Goal: Information Seeking & Learning: Understand process/instructions

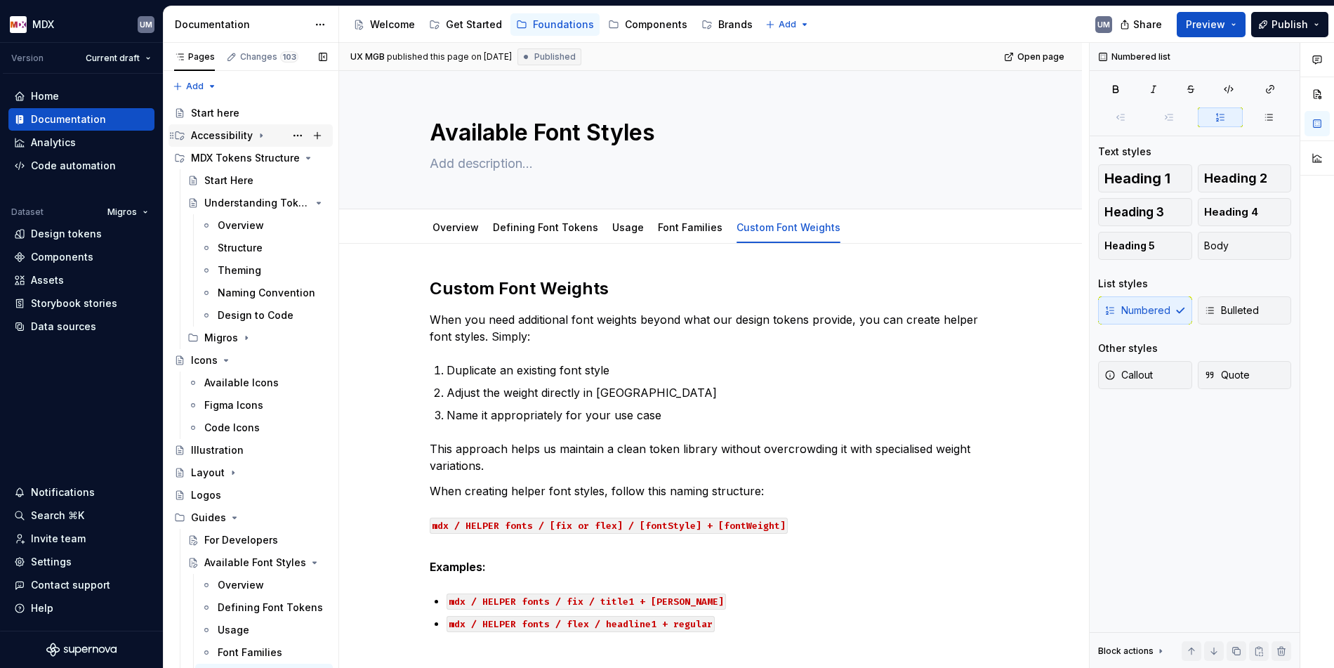
scroll to position [155, 0]
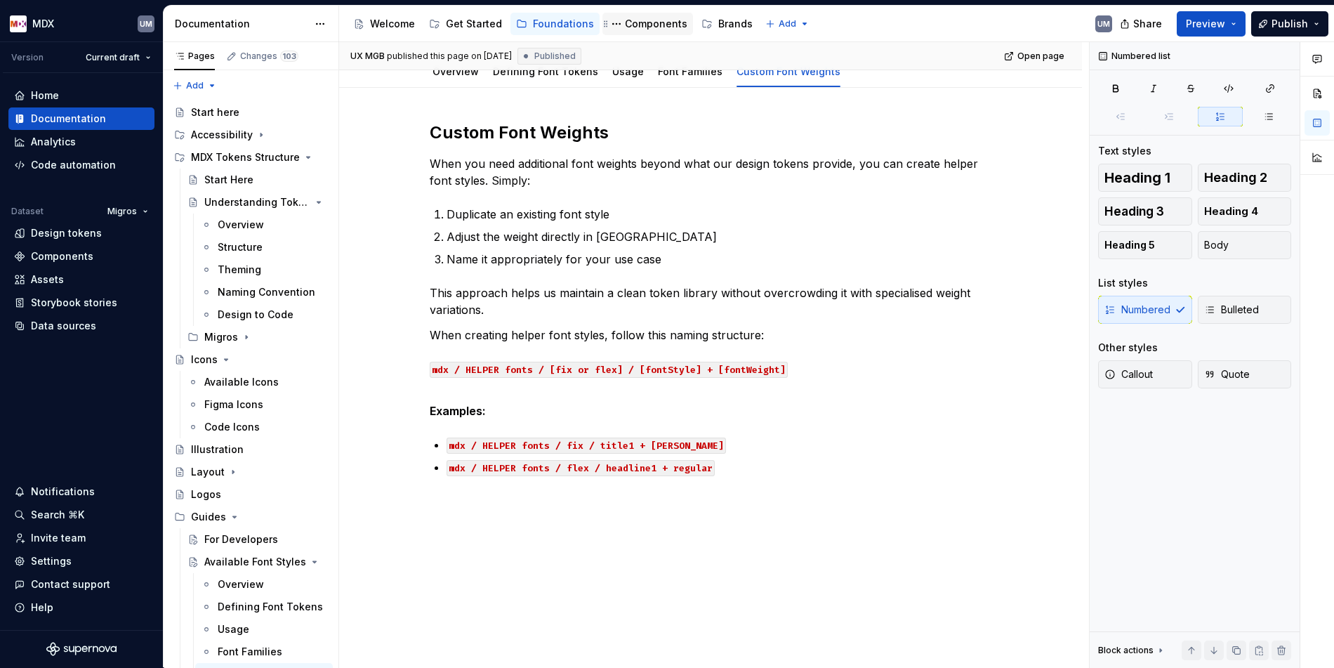
click at [657, 26] on div "Components" at bounding box center [656, 24] width 63 height 14
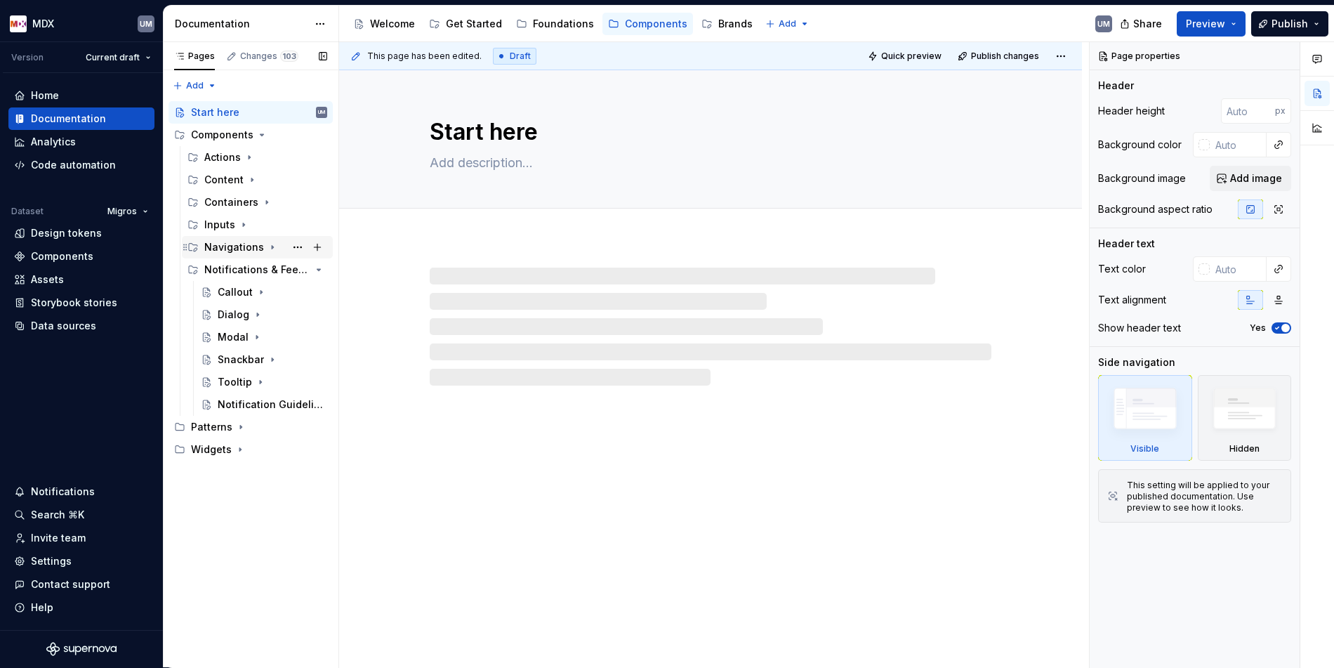
click at [267, 249] on icon "Page tree" at bounding box center [272, 247] width 11 height 11
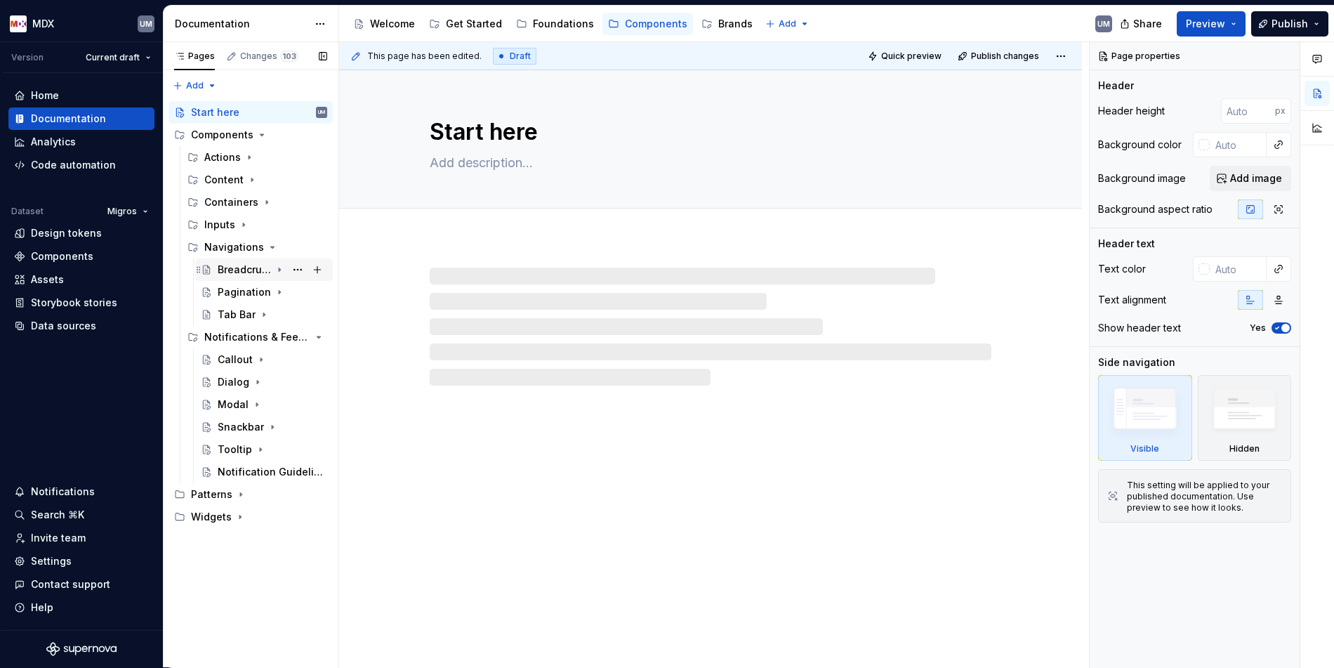
click at [255, 270] on div "Breadcrumbs" at bounding box center [244, 270] width 53 height 14
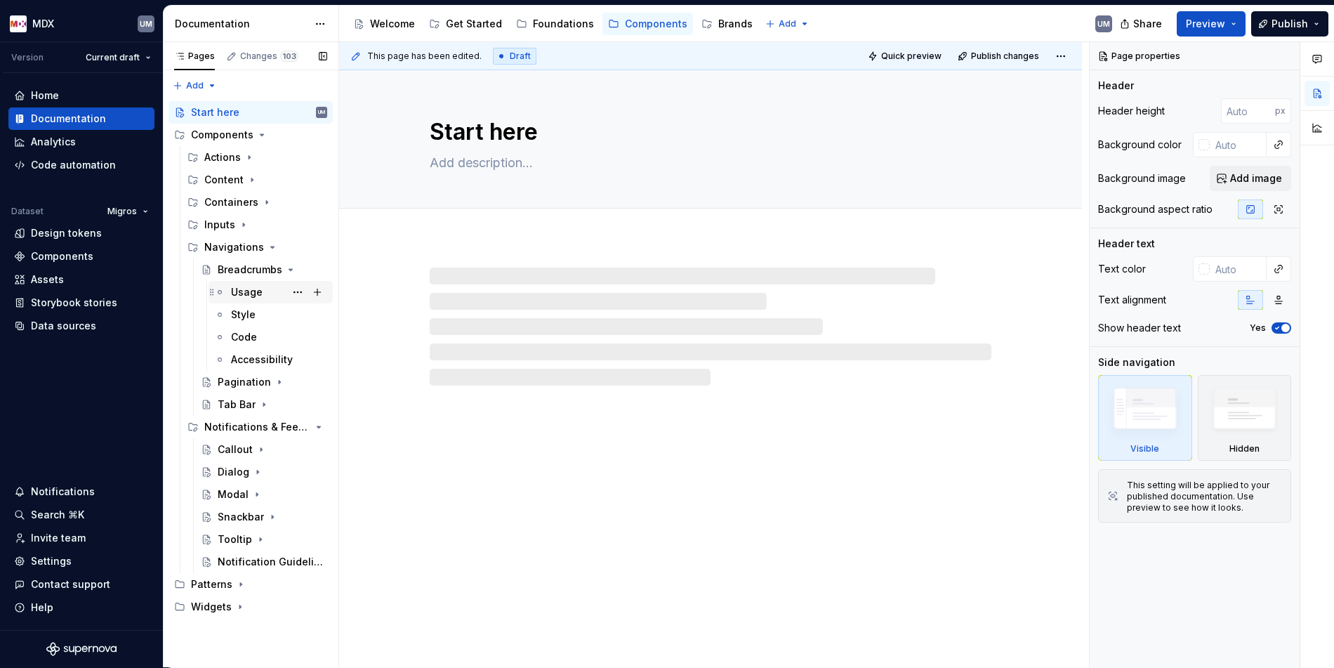
click at [250, 292] on div "Usage" at bounding box center [247, 292] width 32 height 14
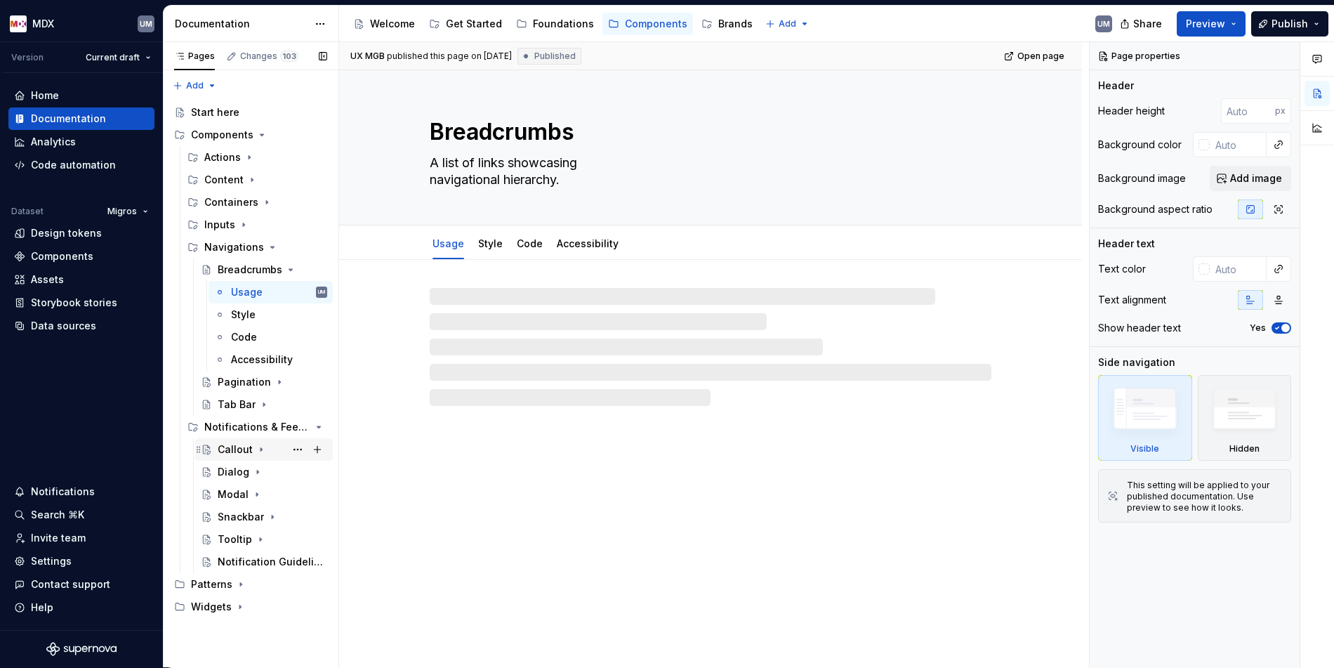
click at [257, 449] on icon "Page tree" at bounding box center [261, 449] width 11 height 11
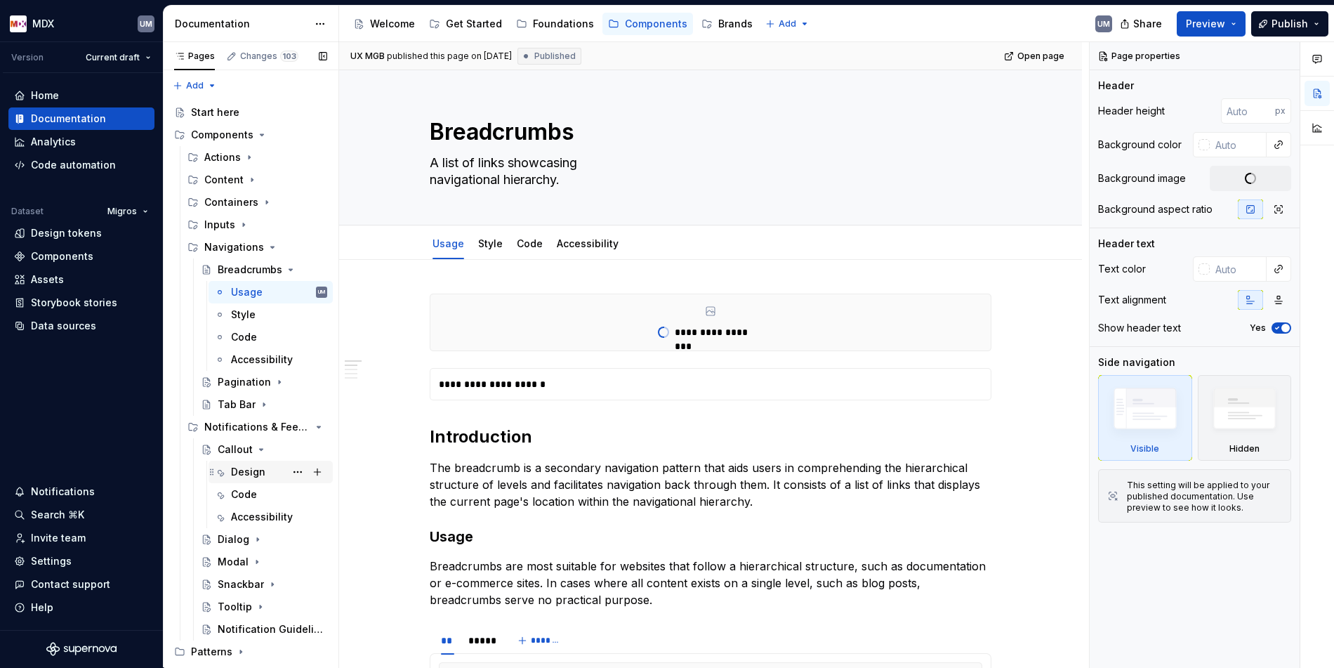
click at [251, 474] on div "Design" at bounding box center [248, 472] width 34 height 14
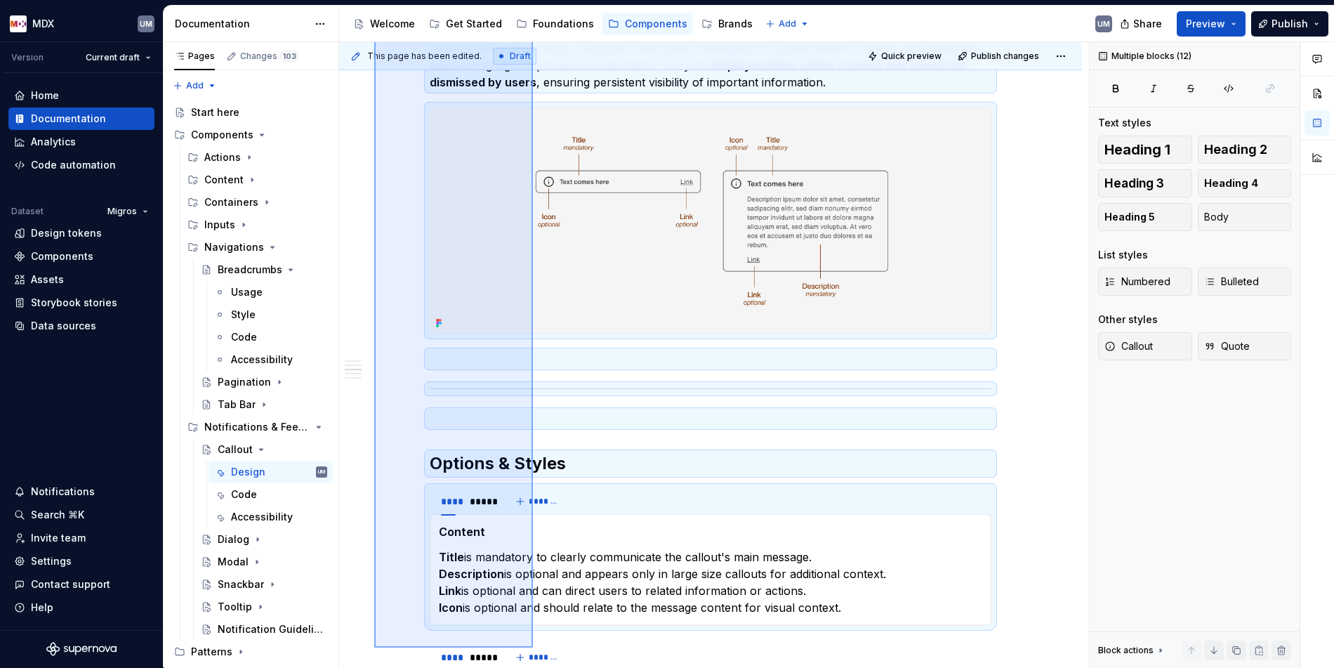
scroll to position [737, 0]
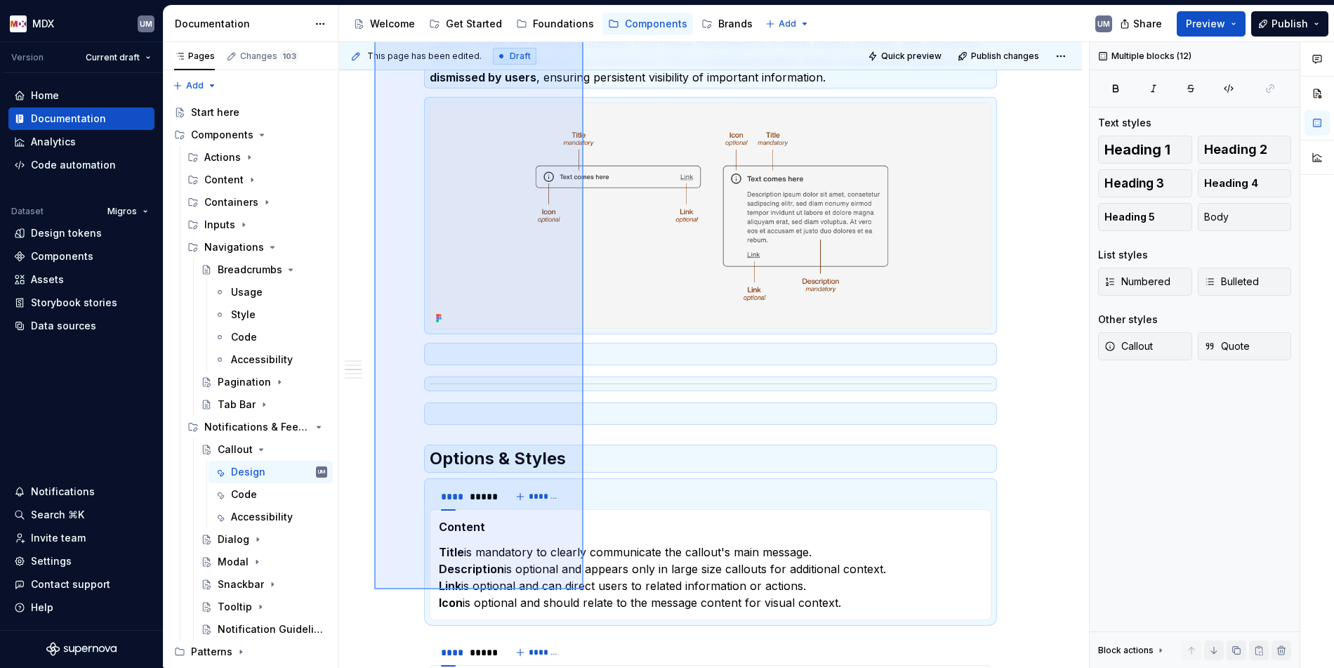
drag, startPoint x: 374, startPoint y: 289, endPoint x: 584, endPoint y: 589, distance: 366.3
click at [584, 589] on div "**********" at bounding box center [714, 355] width 750 height 626
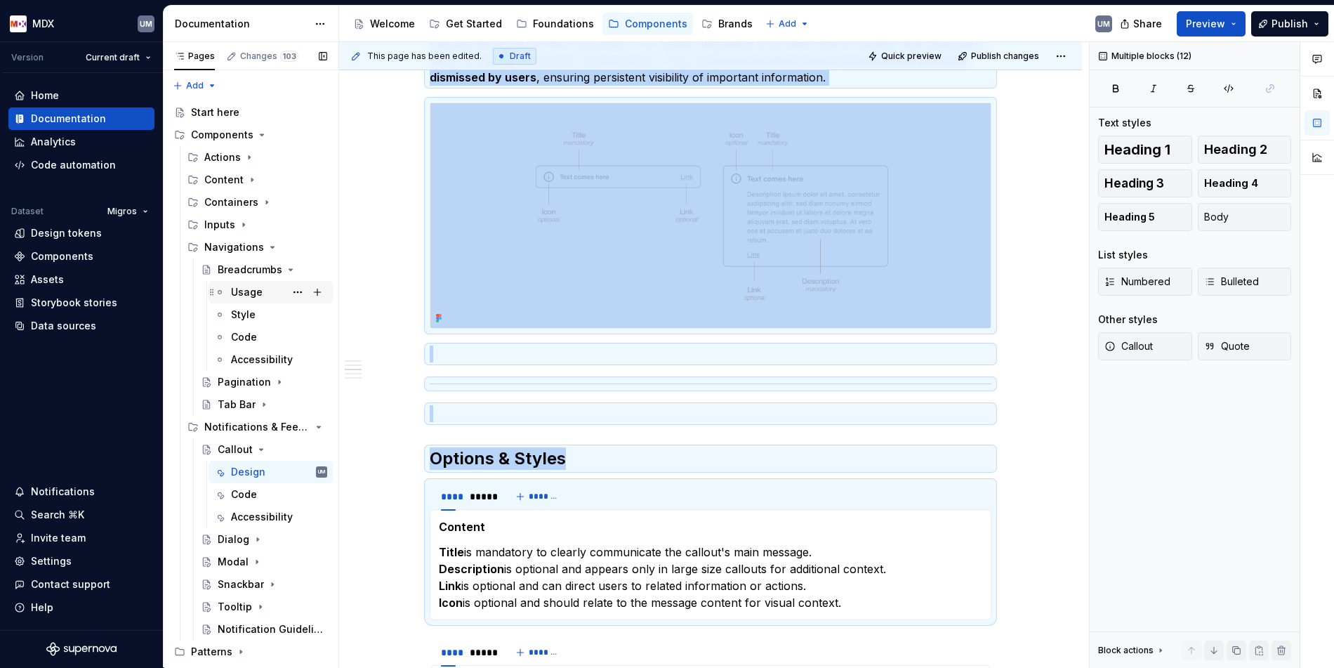
click at [254, 286] on div "Usage" at bounding box center [247, 292] width 32 height 14
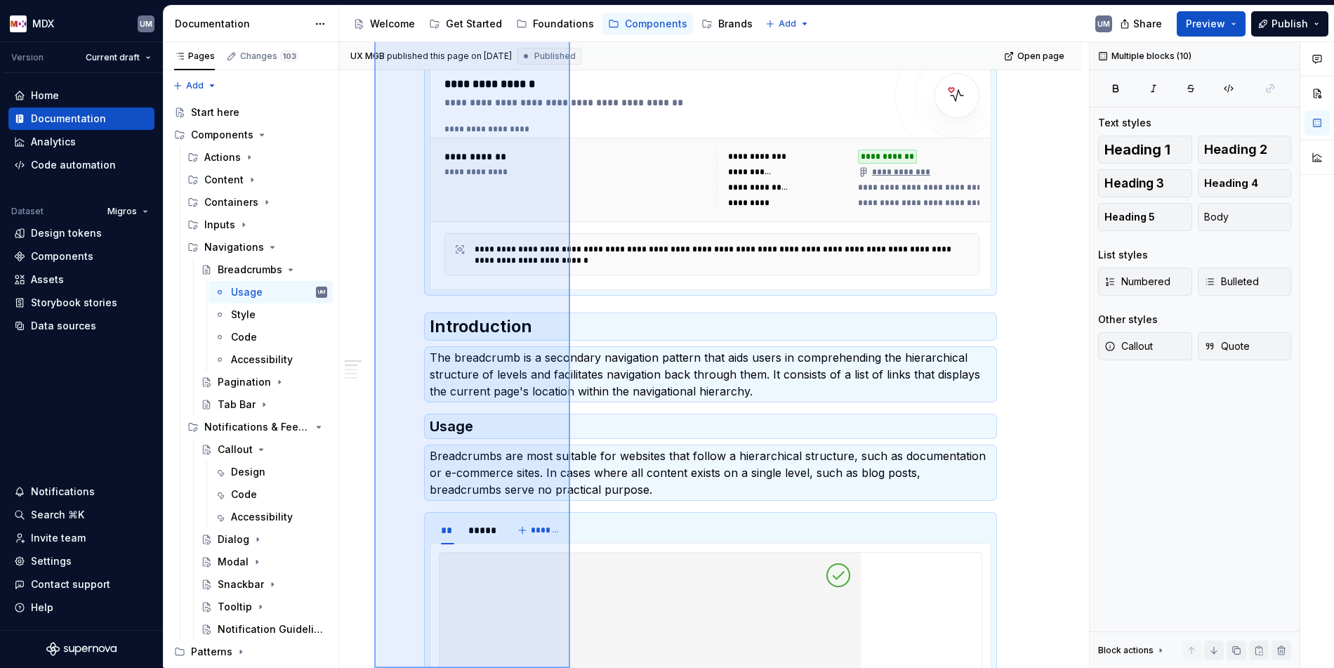
scroll to position [508, 0]
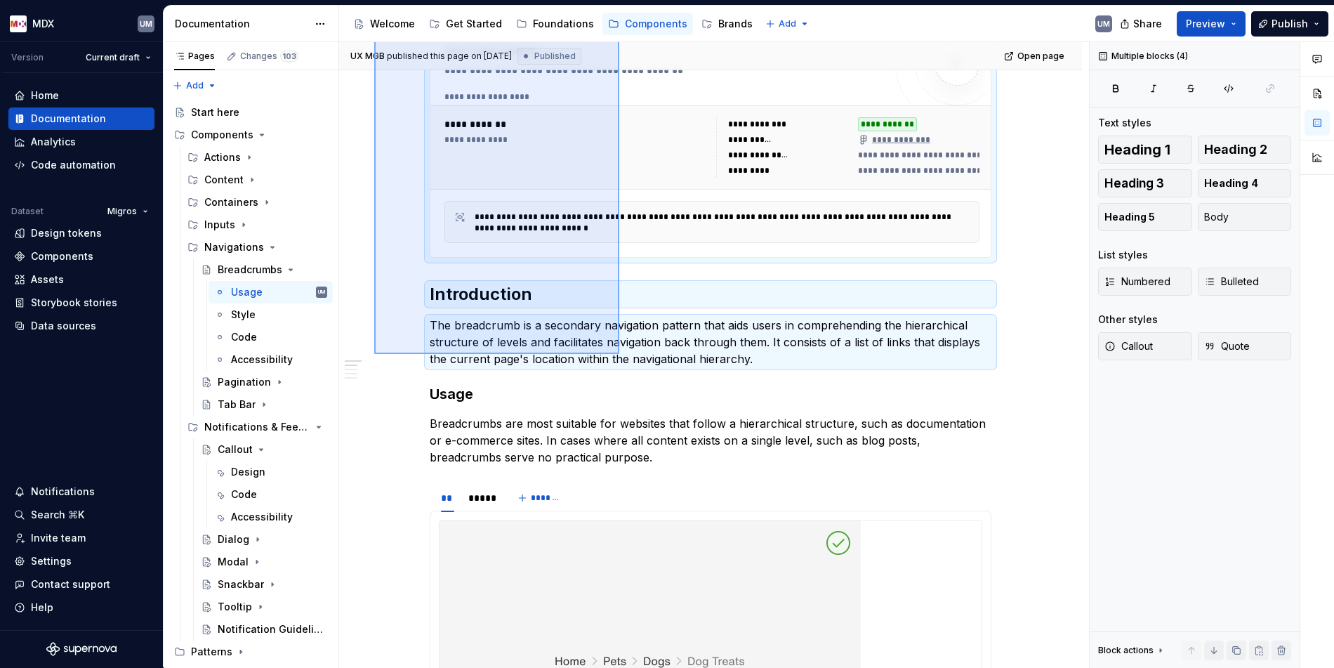
drag, startPoint x: 374, startPoint y: 291, endPoint x: 619, endPoint y: 355, distance: 253.1
click at [619, 355] on div "**********" at bounding box center [714, 355] width 750 height 626
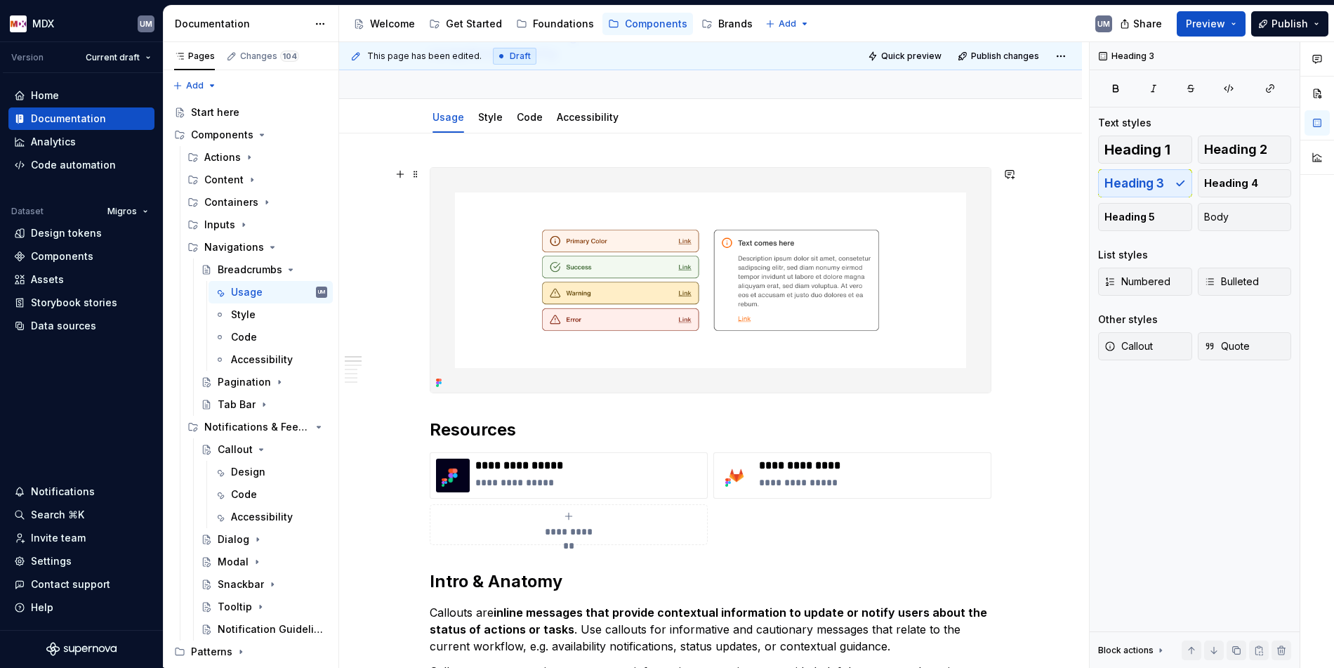
scroll to position [395, 0]
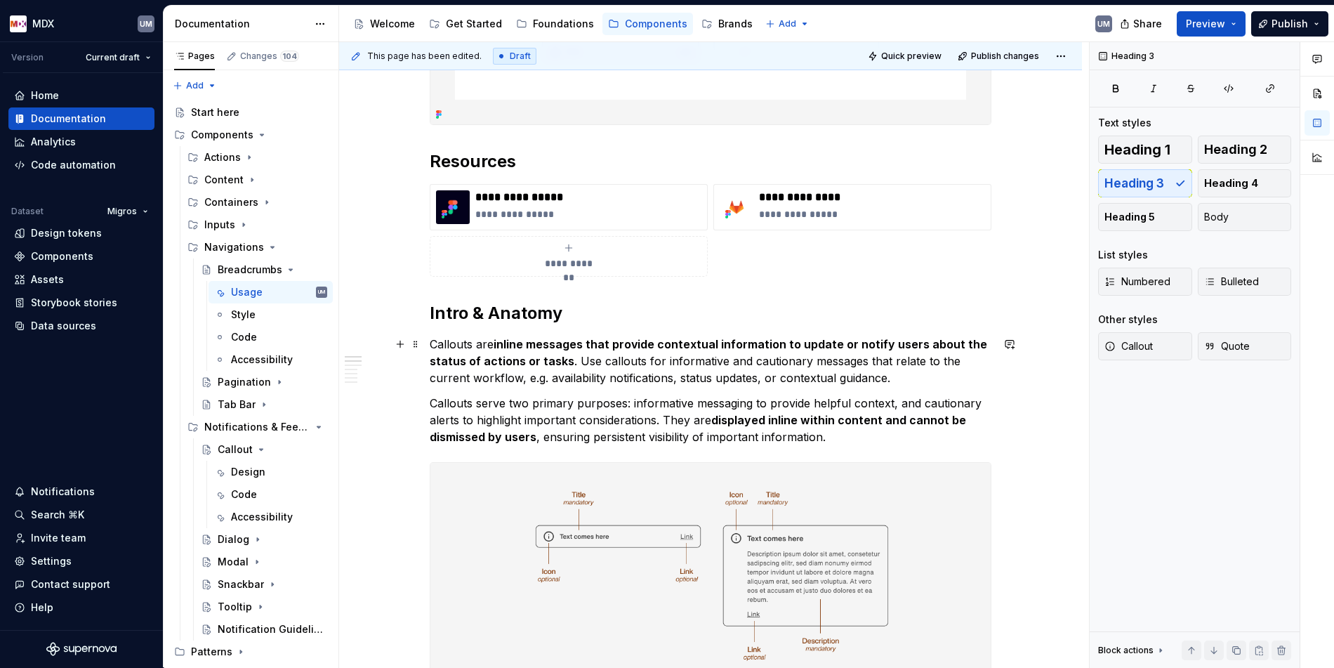
click at [655, 356] on p "Callouts are inline messages that provide contextual information to update or n…" at bounding box center [711, 361] width 562 height 51
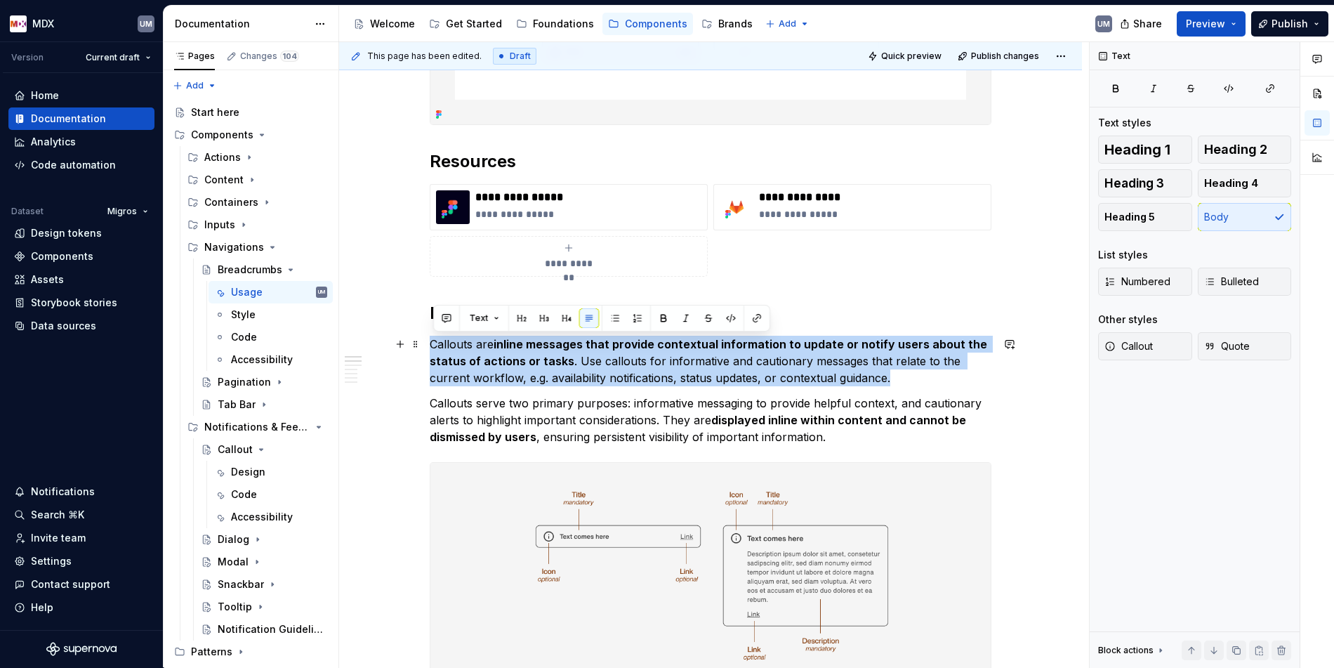
click at [655, 356] on p "Callouts are inline messages that provide contextual information to update or n…" at bounding box center [711, 361] width 562 height 51
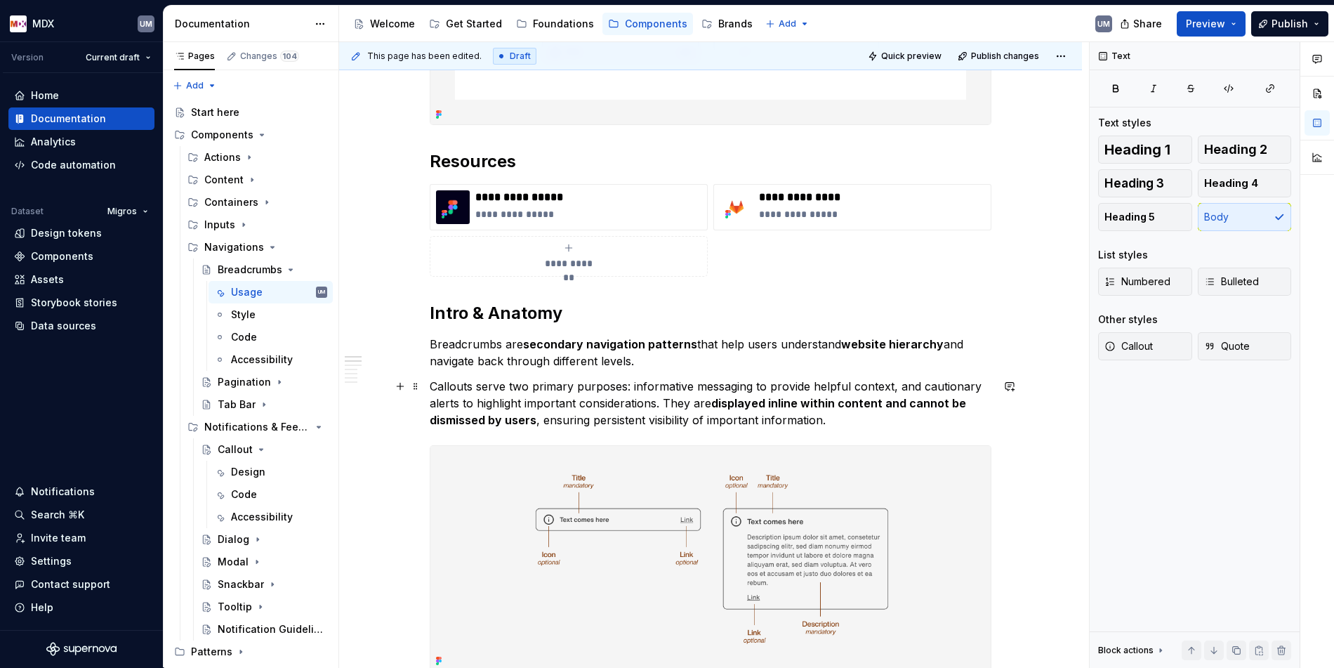
click at [610, 403] on p "Callouts serve two primary purposes: informative messaging to provide helpful c…" at bounding box center [711, 403] width 562 height 51
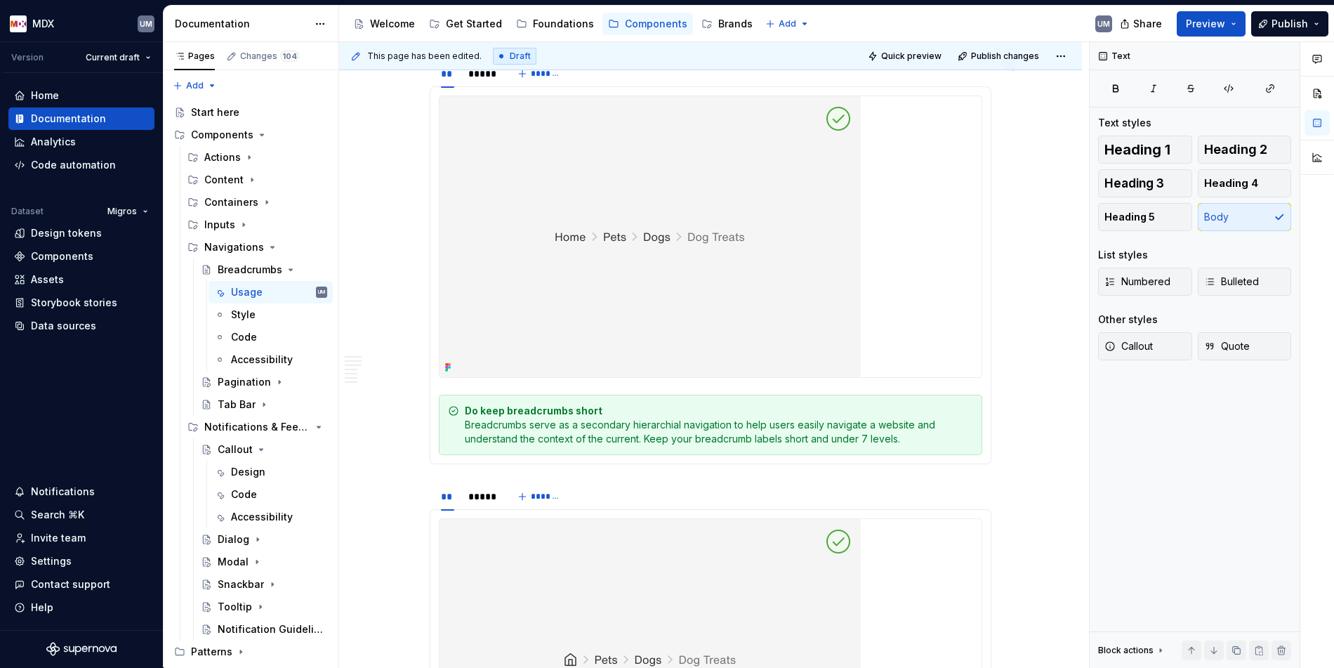
scroll to position [1441, 0]
type textarea "*"
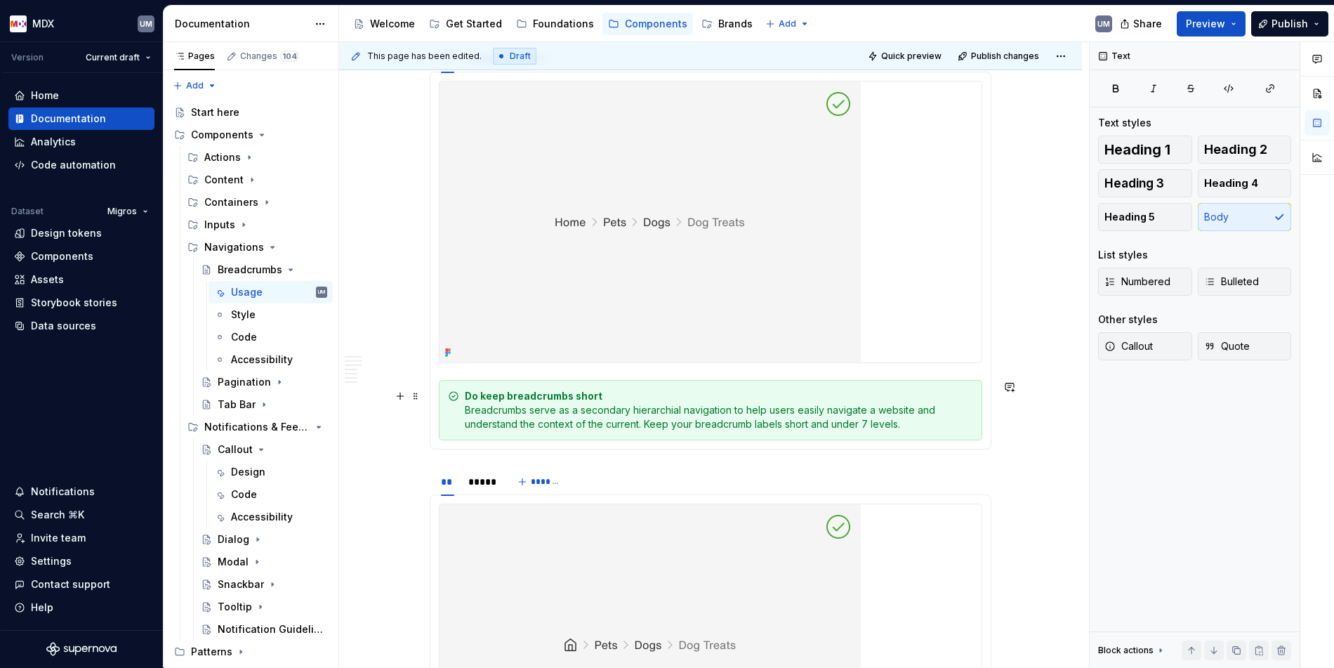
click at [557, 404] on div "Do keep breadcrumbs short Breadcrumbs serve as a secondary hierarchial navigati…" at bounding box center [719, 410] width 508 height 42
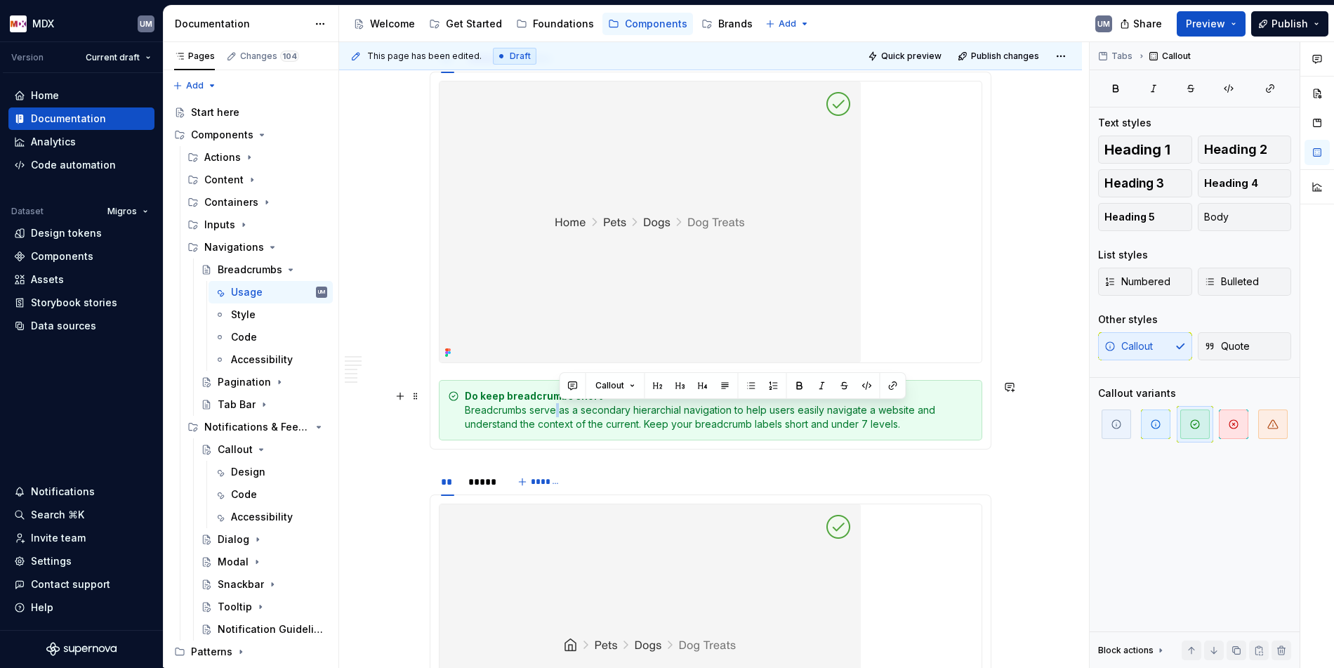
click at [557, 404] on div "Do keep breadcrumbs short Breadcrumbs serve as a secondary hierarchial navigati…" at bounding box center [719, 410] width 508 height 42
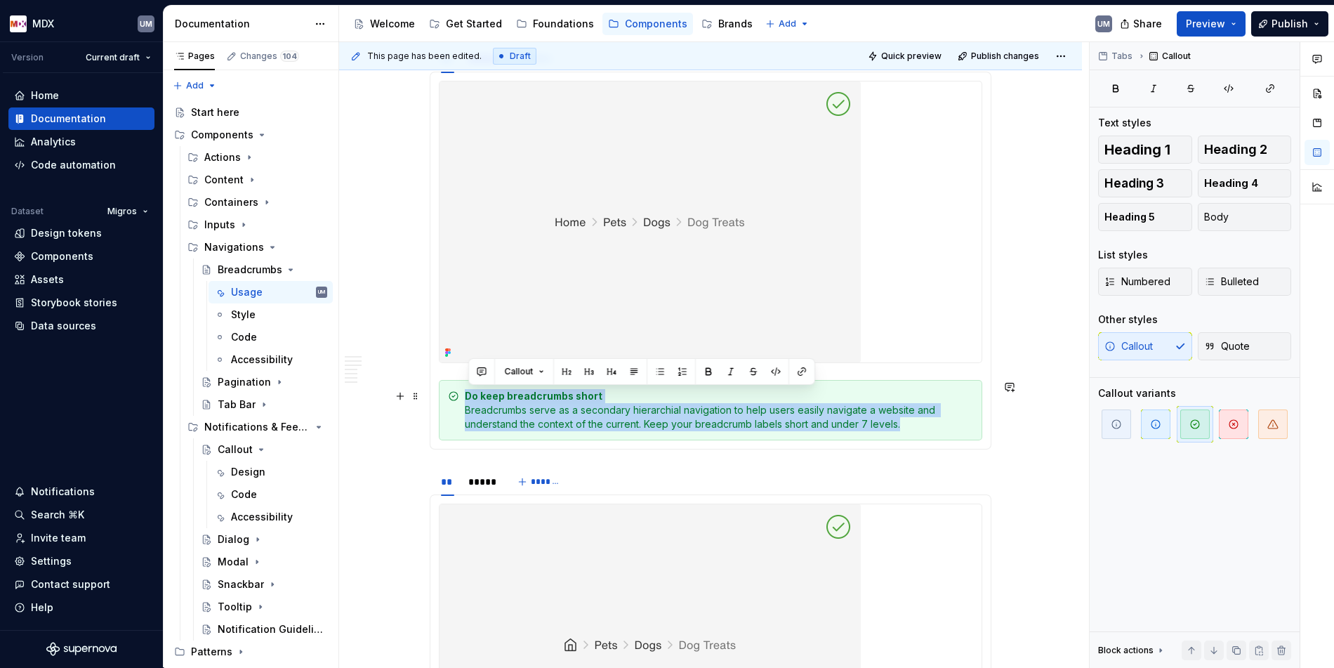
click at [557, 404] on div "Do keep breadcrumbs short Breadcrumbs serve as a secondary hierarchial navigati…" at bounding box center [719, 410] width 508 height 42
paste div
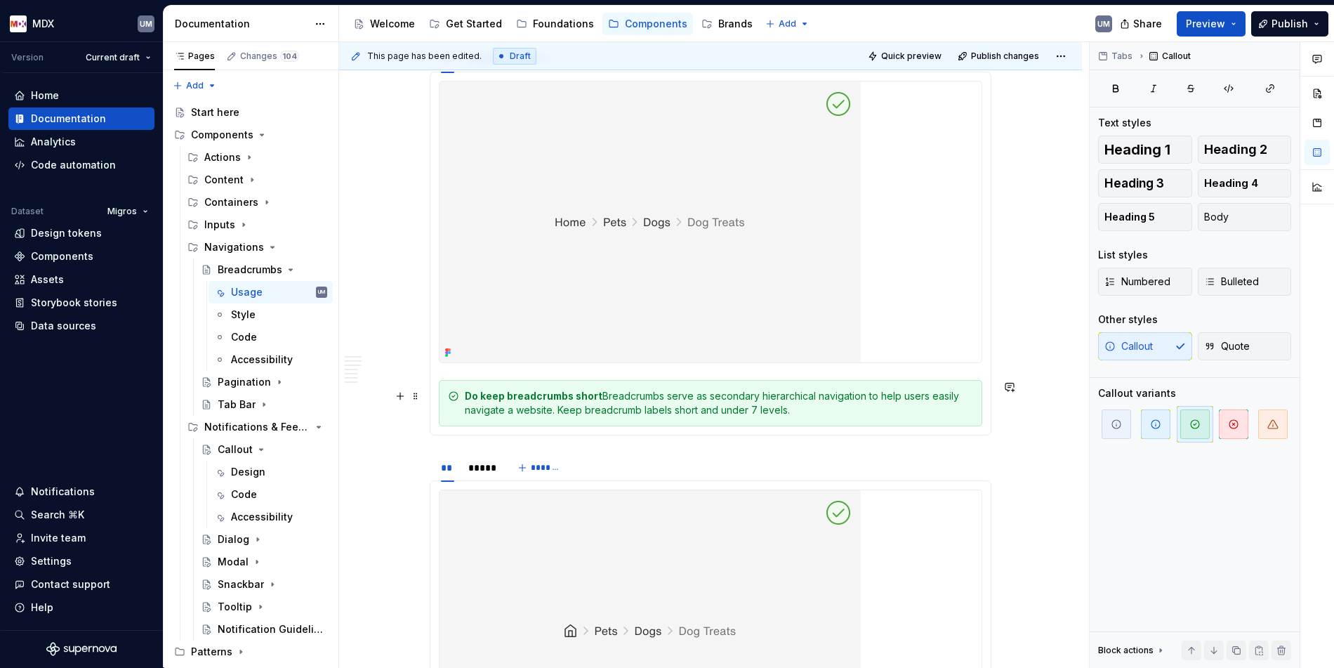
click at [605, 396] on div "Do keep breadcrumbs short Breadcrumbs serve as secondary hierarchical navigatio…" at bounding box center [719, 403] width 508 height 28
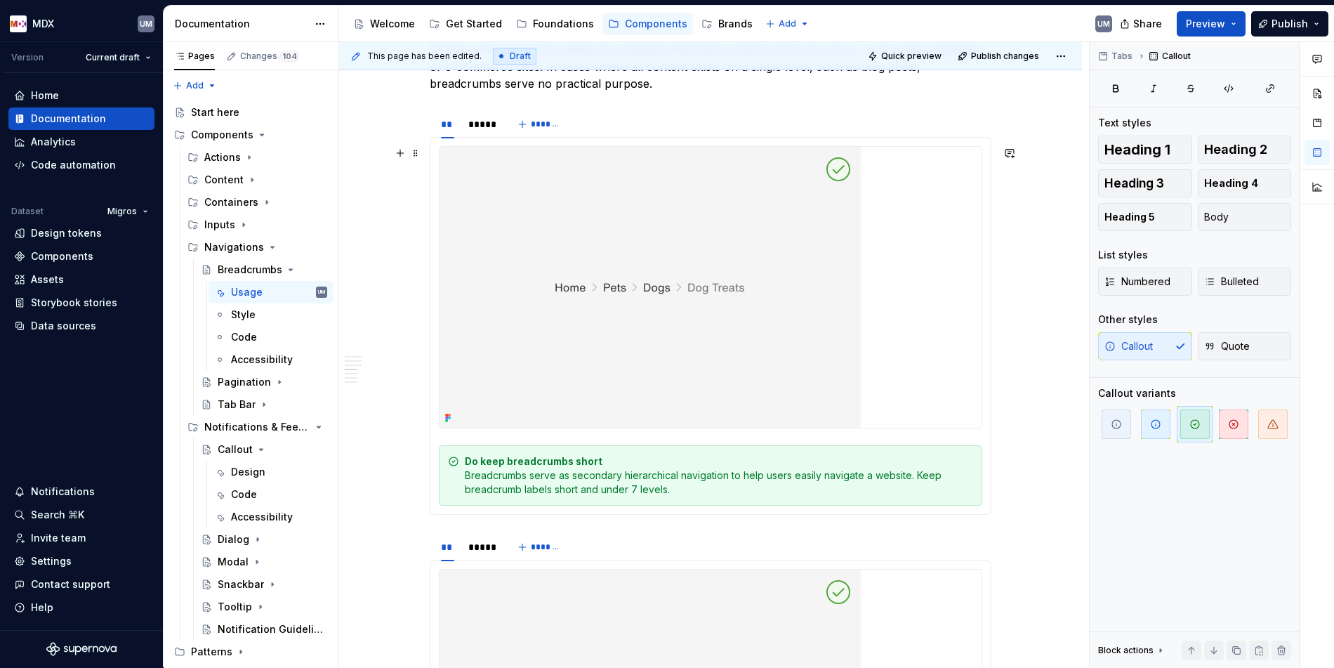
scroll to position [1353, 0]
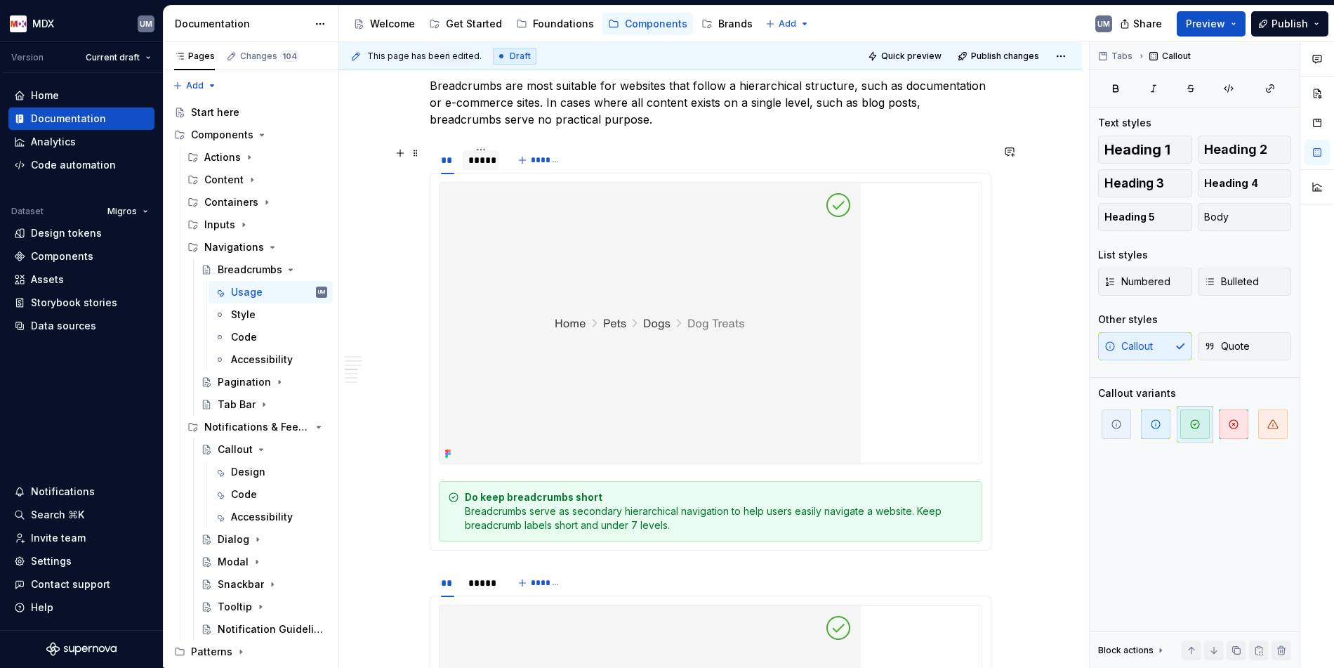
click at [482, 162] on div "*****" at bounding box center [480, 160] width 25 height 14
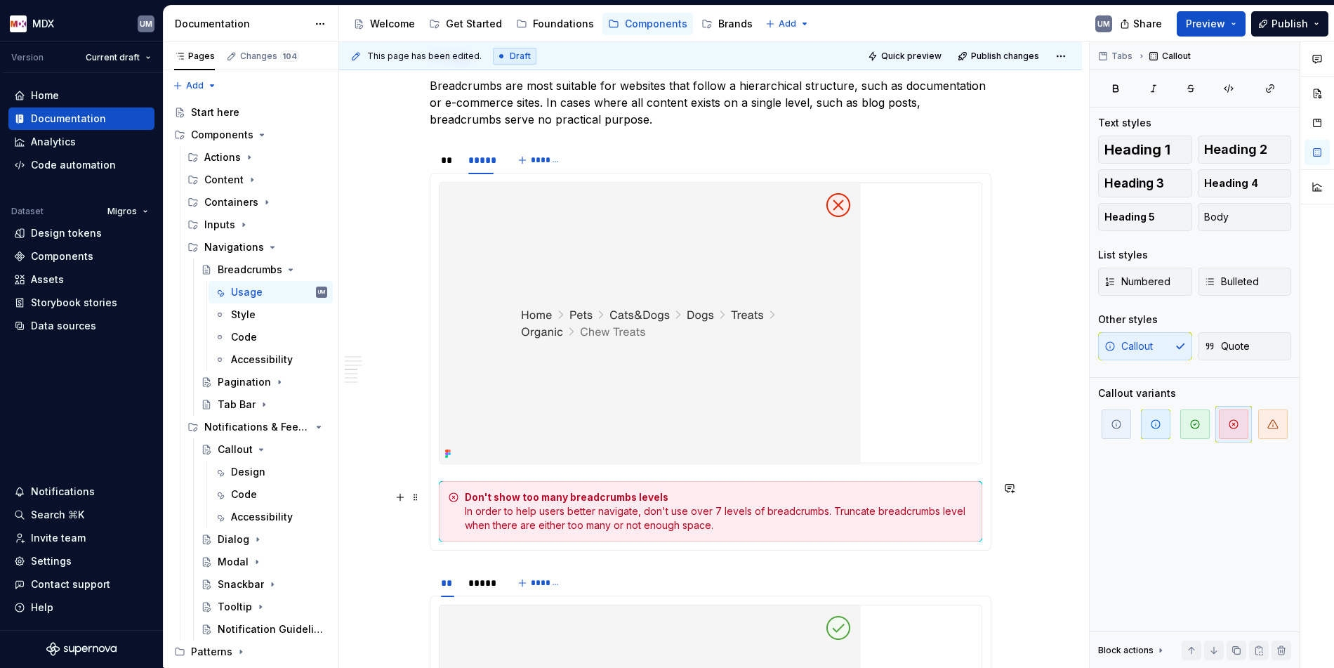
click at [654, 539] on div "Don't show too many breadcrumbs levels In order to help users better navigate, …" at bounding box center [711, 511] width 544 height 60
click at [655, 516] on div "Don't show too many breadcrumbs levels In order to help users better navigate, …" at bounding box center [719, 511] width 508 height 42
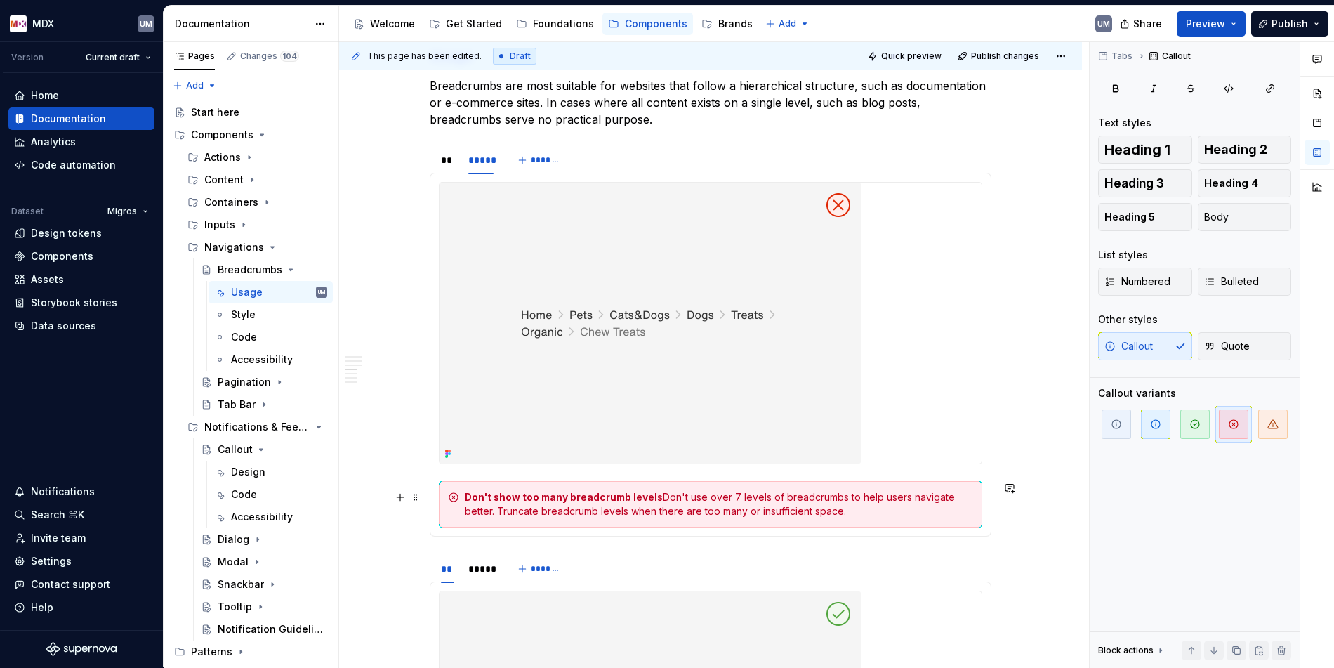
click at [665, 497] on div "Don't show too many breadcrumb levels Don't use over 7 levels of breadcrumbs to…" at bounding box center [719, 504] width 508 height 28
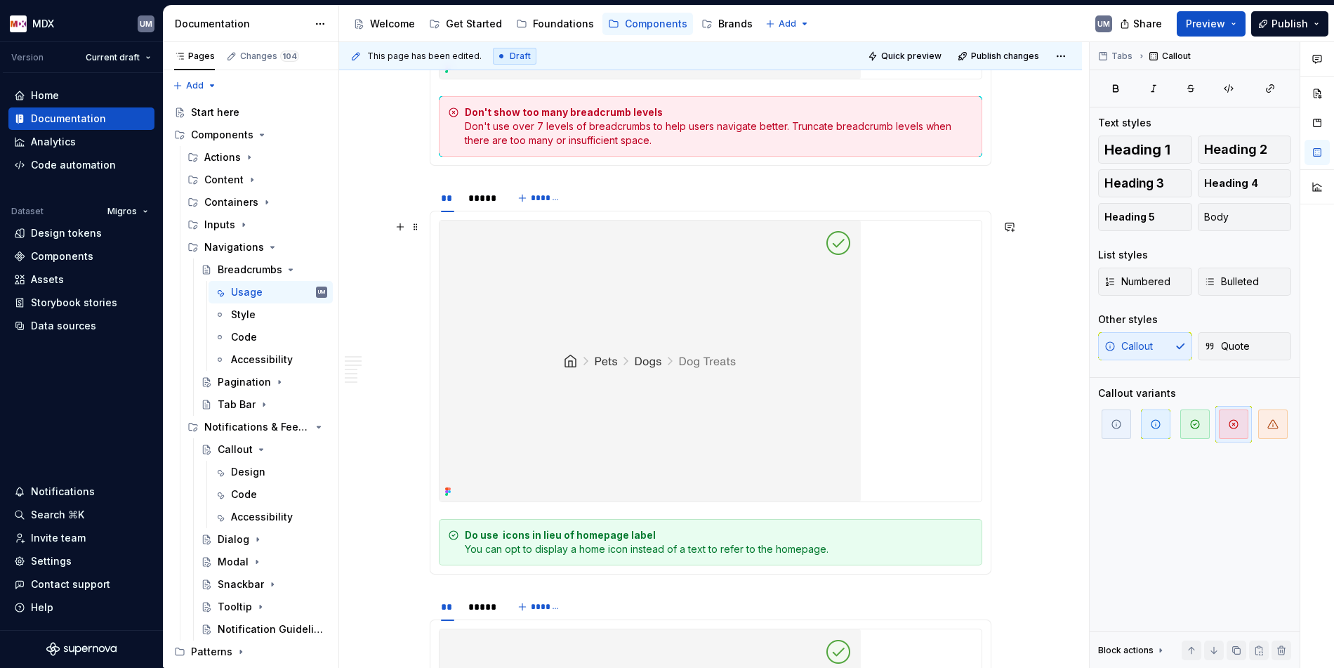
scroll to position [1787, 0]
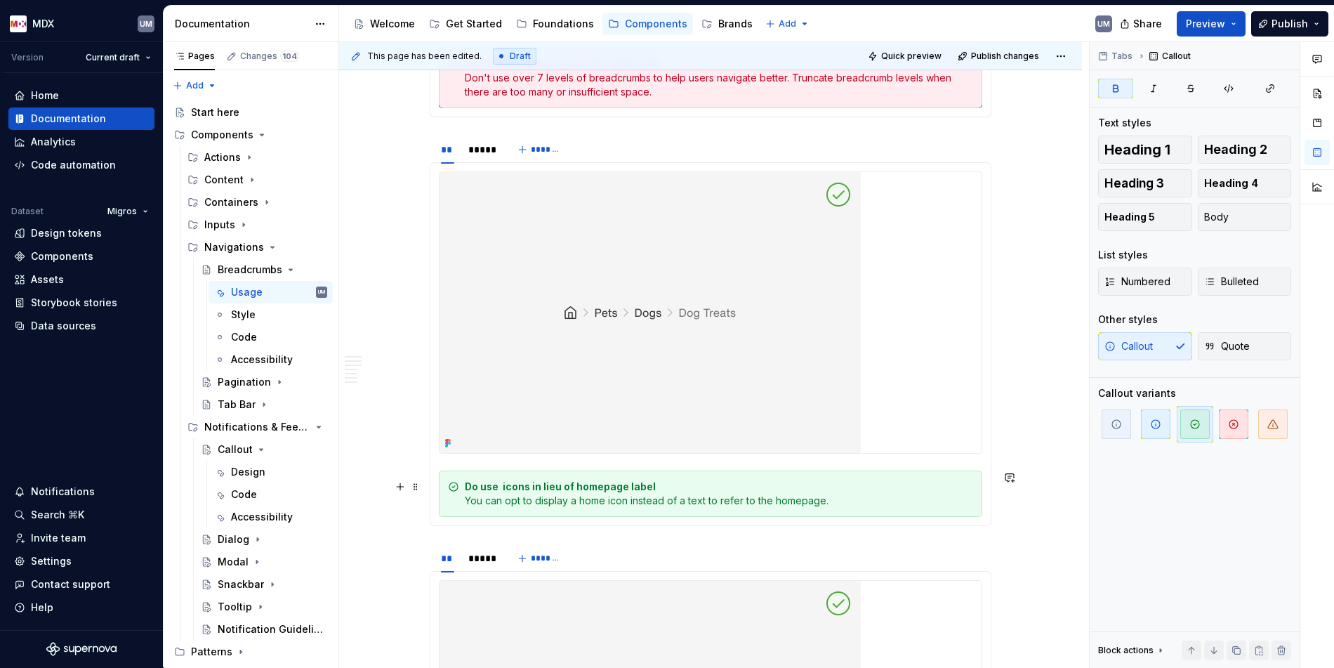
click at [589, 487] on strong "Do use icons in lieu of homepage label" at bounding box center [560, 486] width 191 height 12
click at [656, 487] on div "Do use icons in lieu of homepage label You can display a home icon instead of t…" at bounding box center [719, 494] width 508 height 28
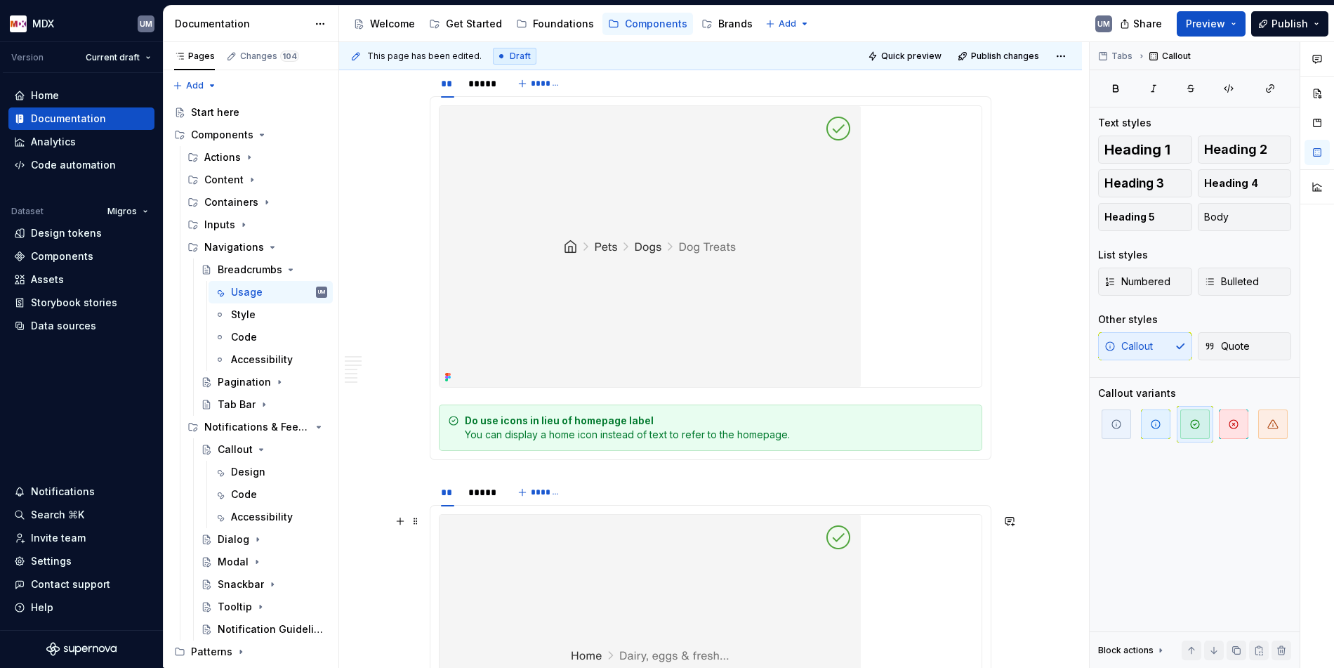
scroll to position [1820, 0]
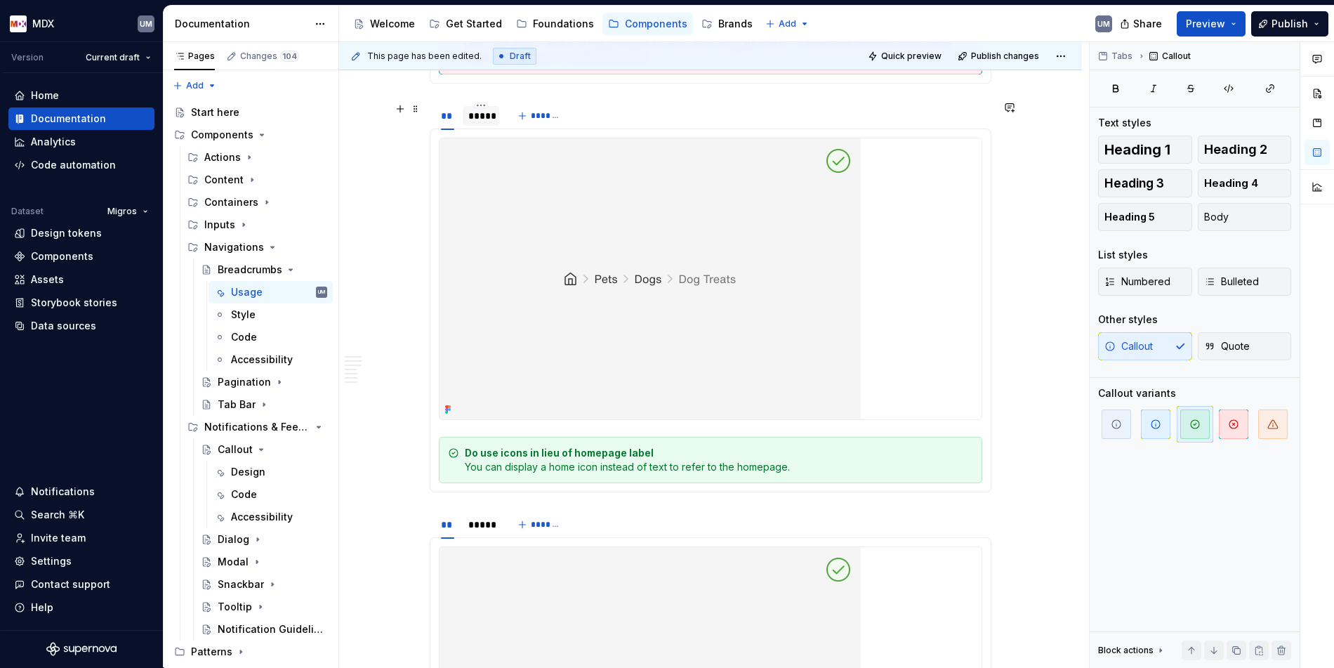
click at [483, 125] on div "*****" at bounding box center [481, 116] width 37 height 20
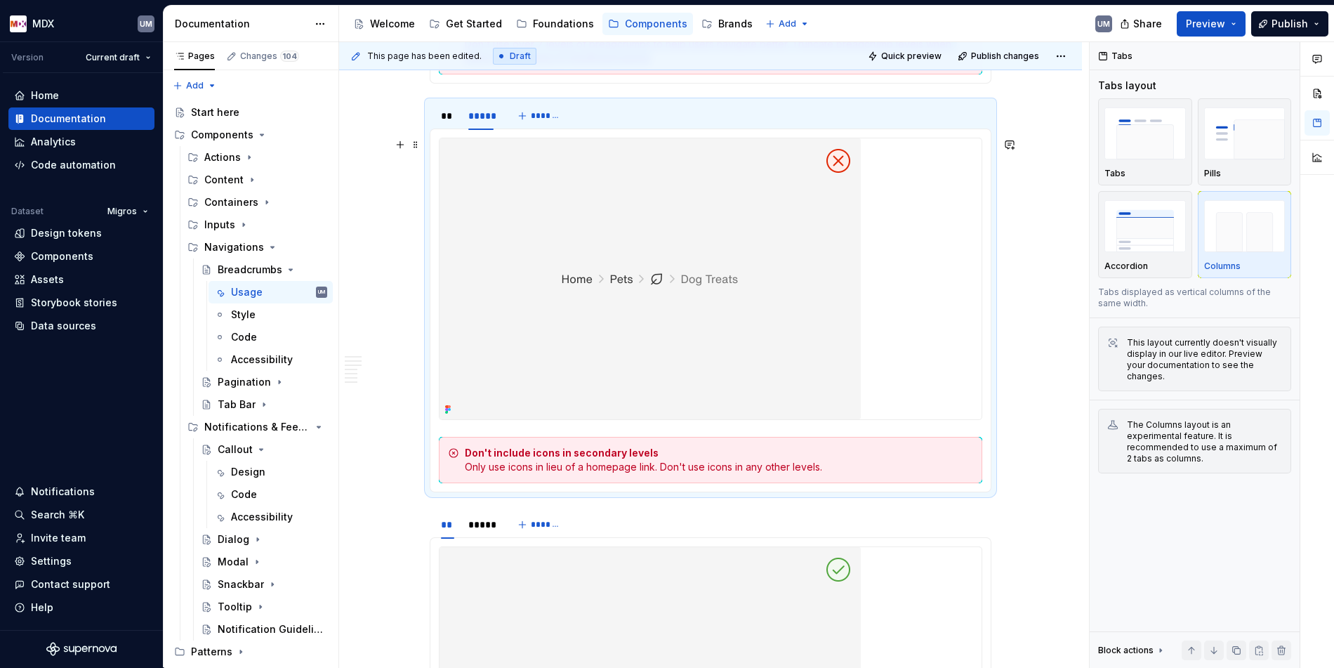
click at [520, 464] on div "Don't include icons in secondary levels Only use icons in lieu of a homepage li…" at bounding box center [719, 460] width 508 height 28
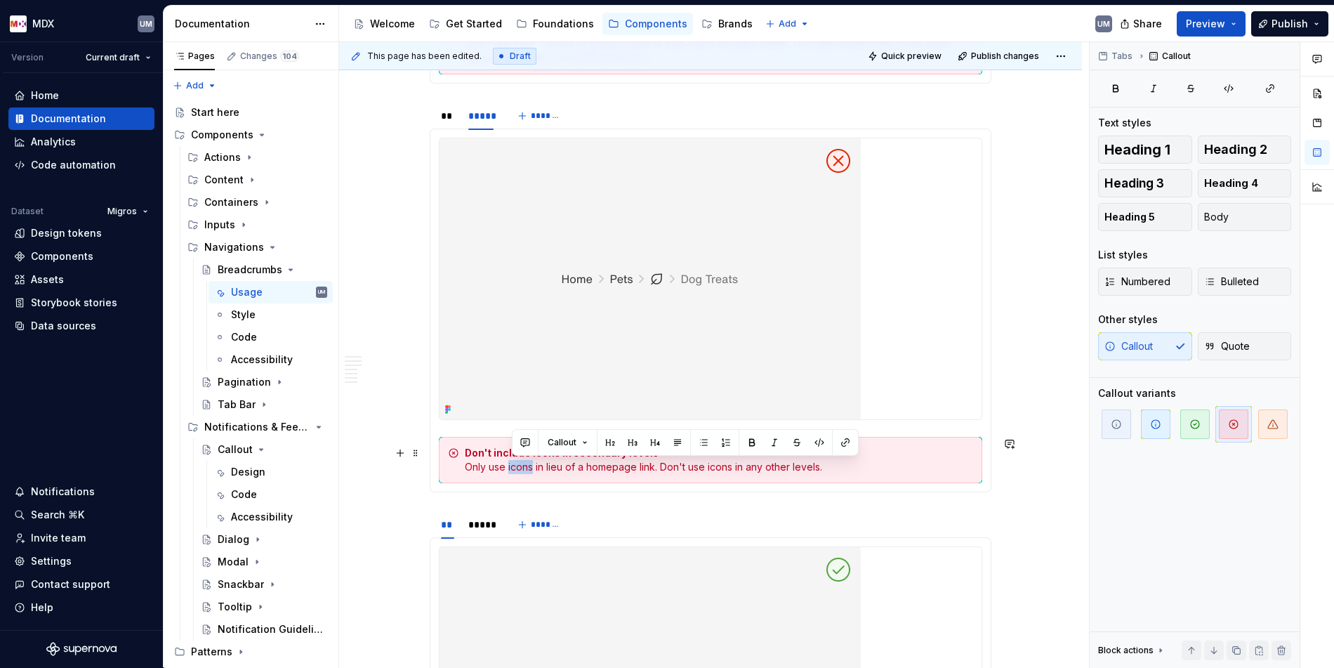
click at [520, 464] on div "Don't include icons in secondary levels Only use icons in lieu of a homepage li…" at bounding box center [719, 460] width 508 height 28
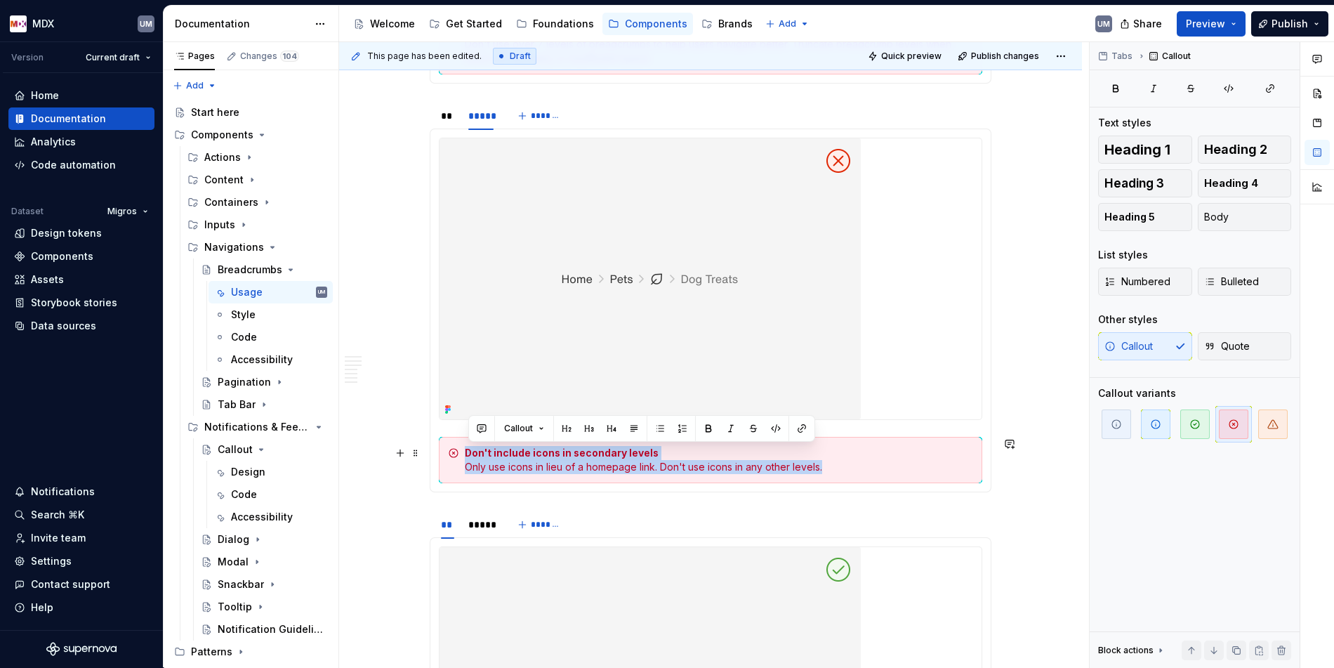
click at [520, 464] on div "Don't include icons in secondary levels Only use icons in lieu of a homepage li…" at bounding box center [719, 460] width 508 height 28
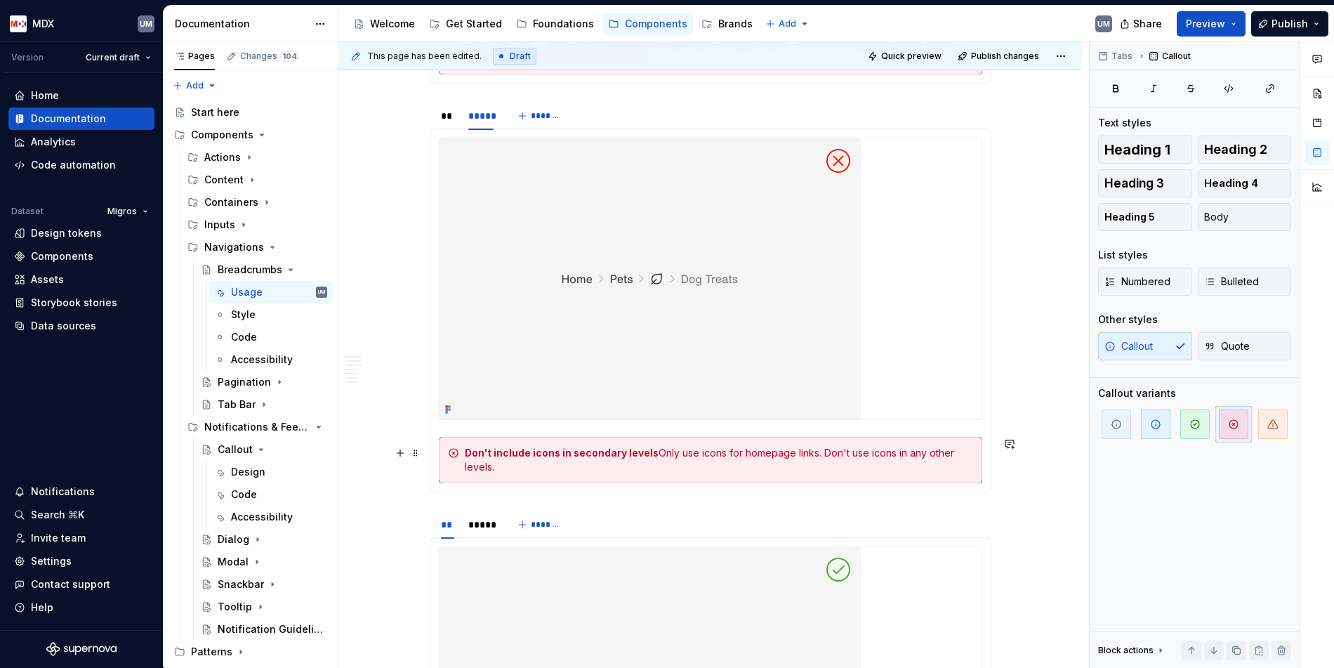
click at [662, 452] on div "Don't include icons in secondary levels Only use icons for homepage links. Don'…" at bounding box center [719, 460] width 508 height 28
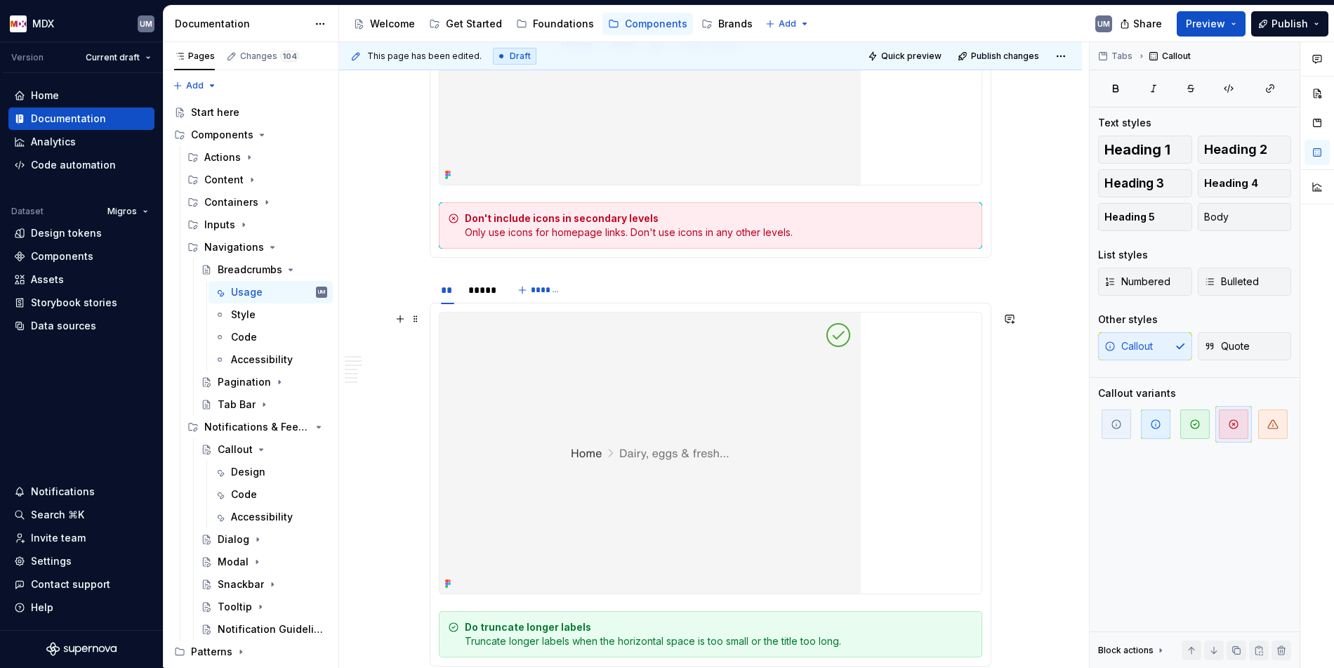
scroll to position [2088, 0]
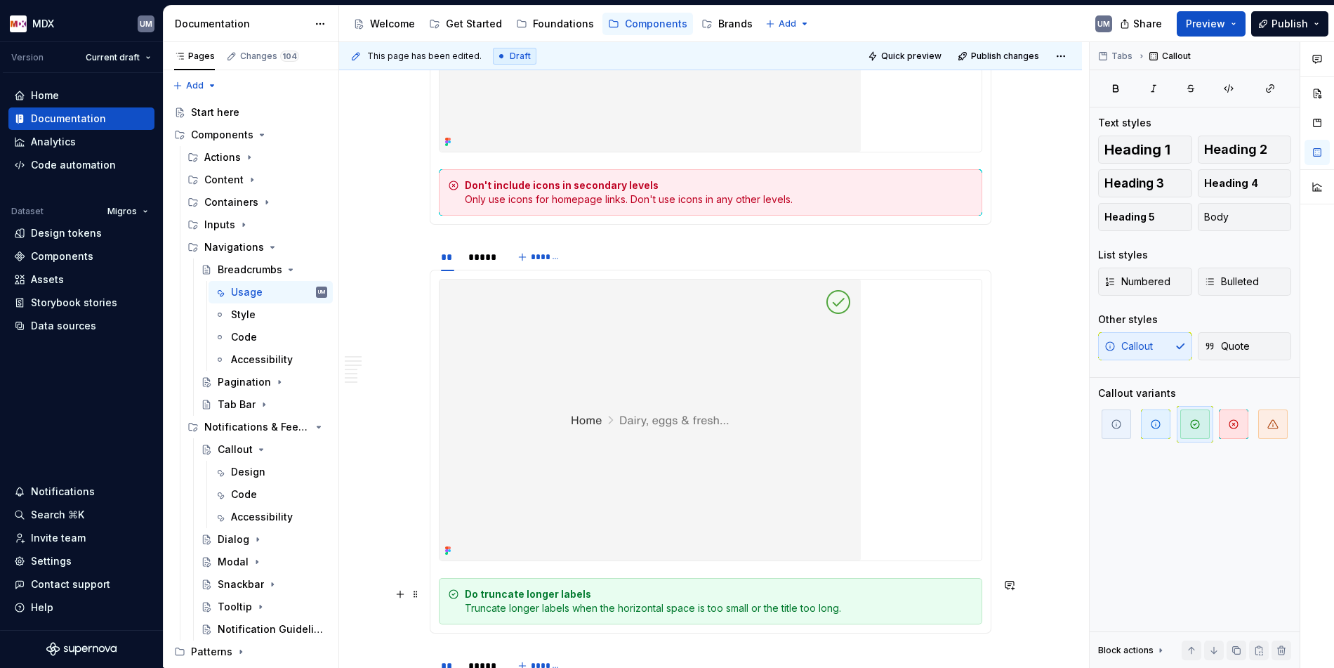
drag, startPoint x: 471, startPoint y: 608, endPoint x: 855, endPoint y: 608, distance: 384.1
click at [855, 608] on div "Do truncate longer labels Truncate longer labels when the horizontal space is t…" at bounding box center [719, 601] width 508 height 28
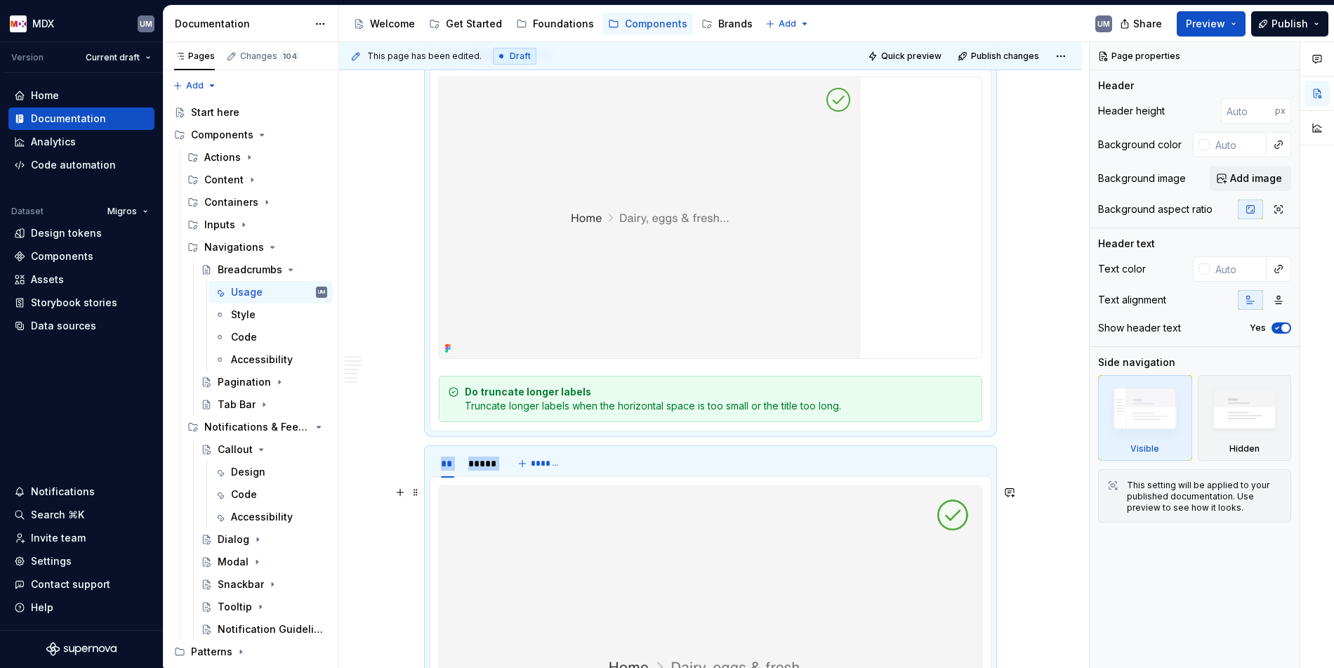
scroll to position [2309, 0]
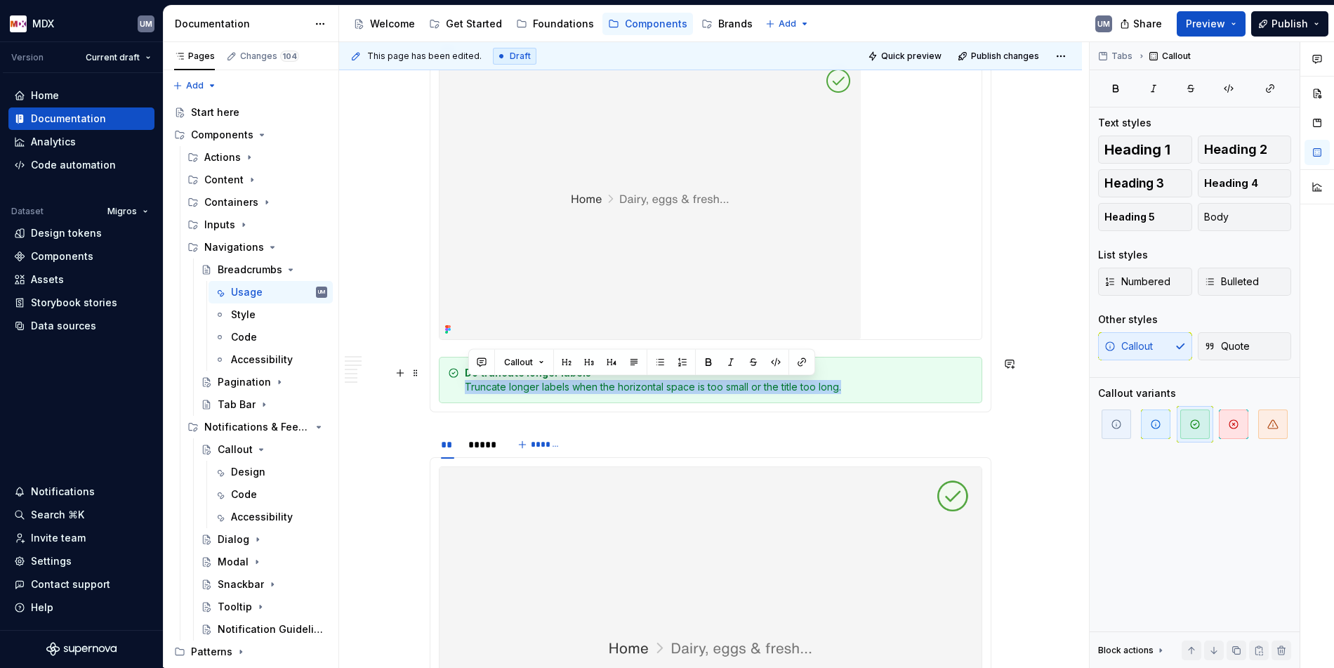
drag, startPoint x: 855, startPoint y: 608, endPoint x: 468, endPoint y: 385, distance: 447.4
click at [468, 385] on div "Do truncate longer labels Truncate longer labels when the horizontal space is t…" at bounding box center [719, 380] width 508 height 28
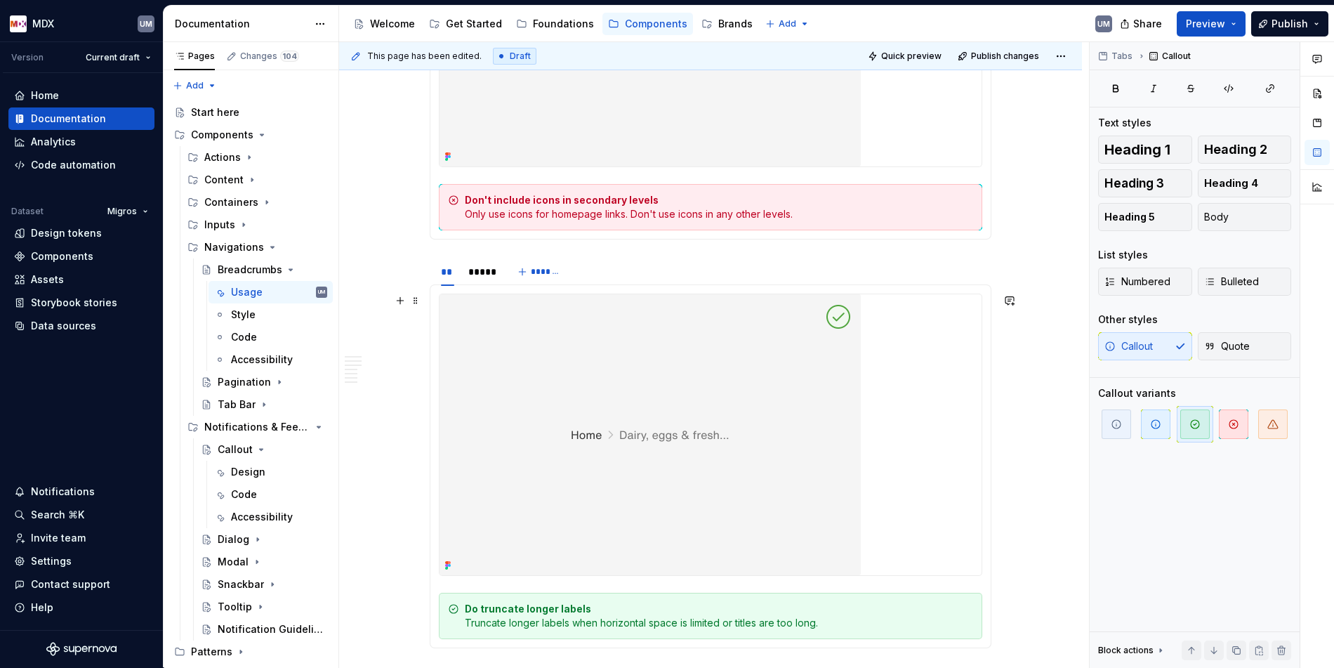
scroll to position [2067, 0]
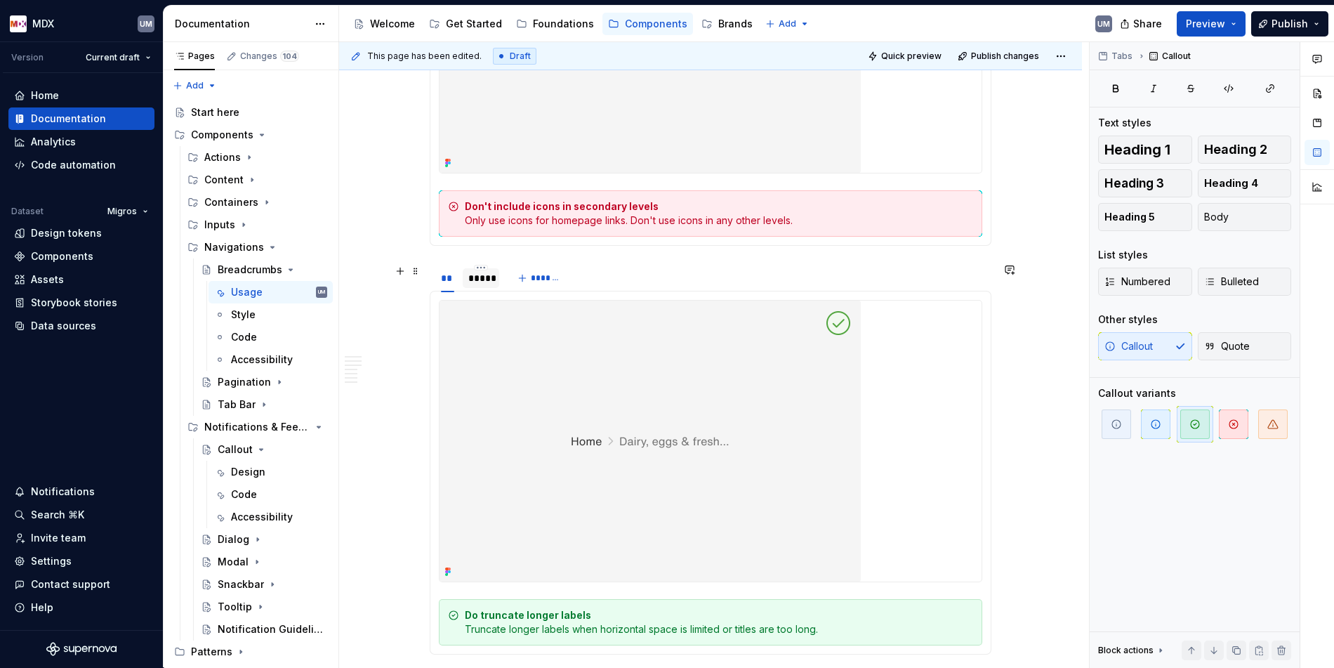
click at [482, 286] on div "*****" at bounding box center [481, 278] width 37 height 20
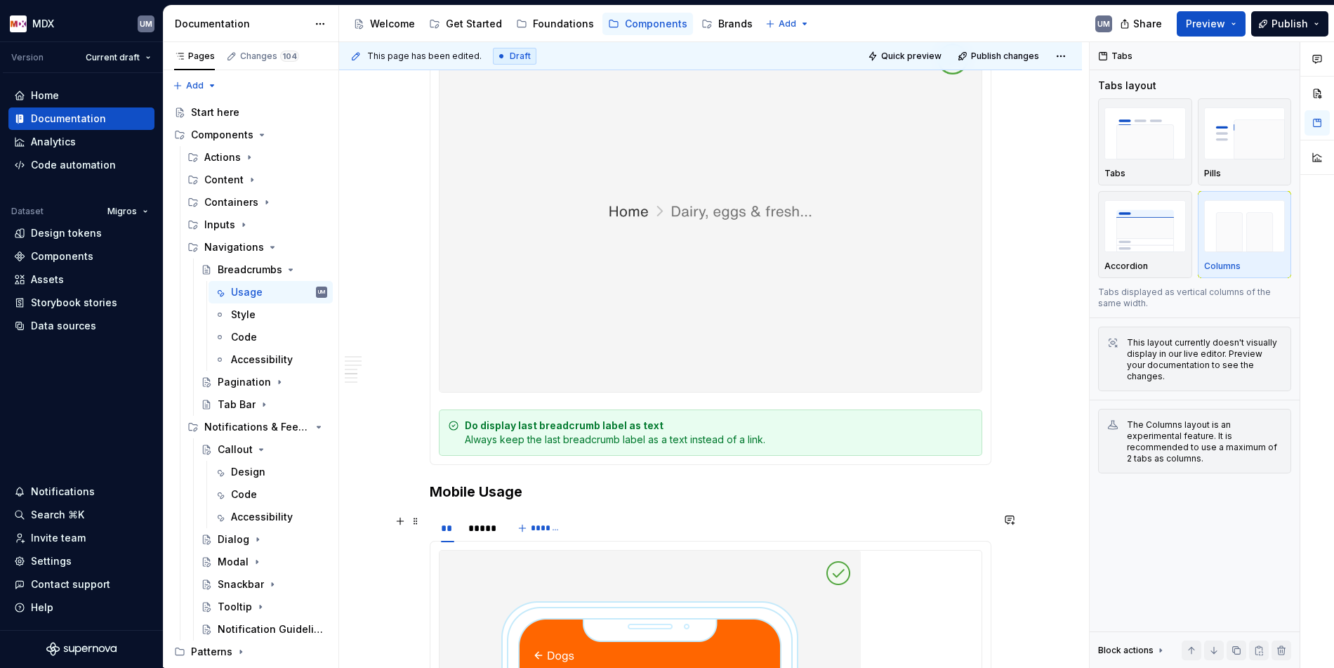
scroll to position [2790, 0]
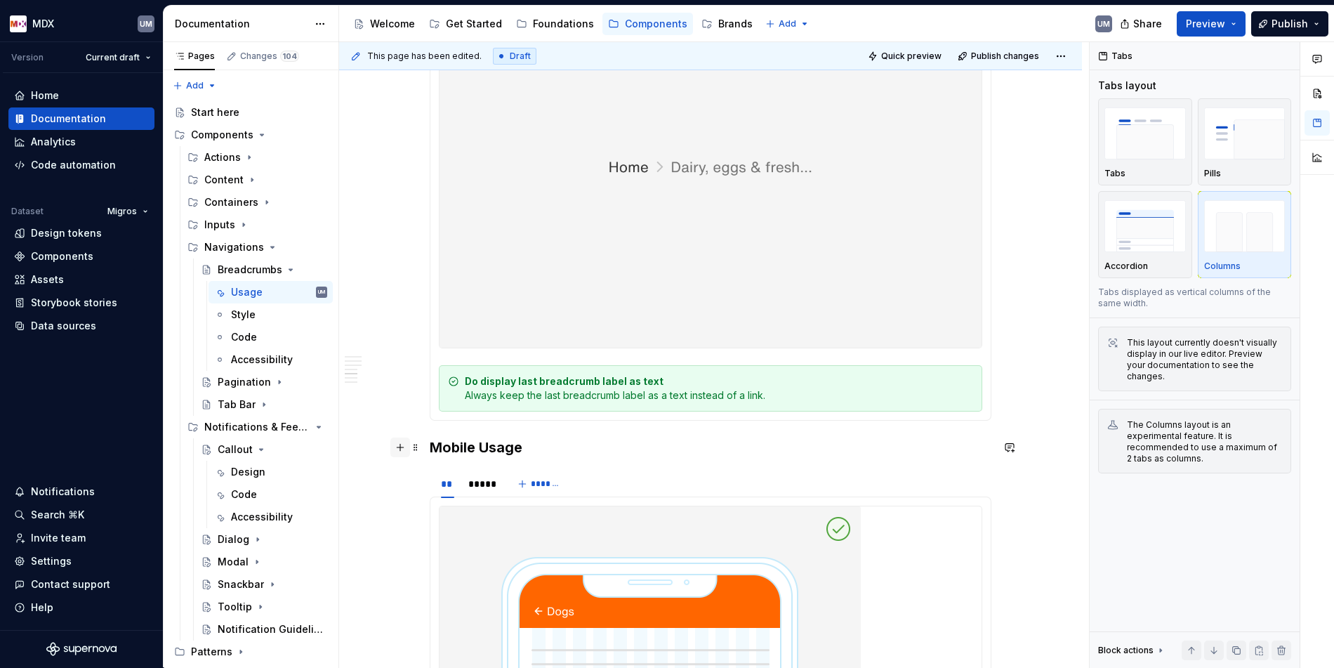
click at [395, 444] on button "button" at bounding box center [400, 448] width 20 height 20
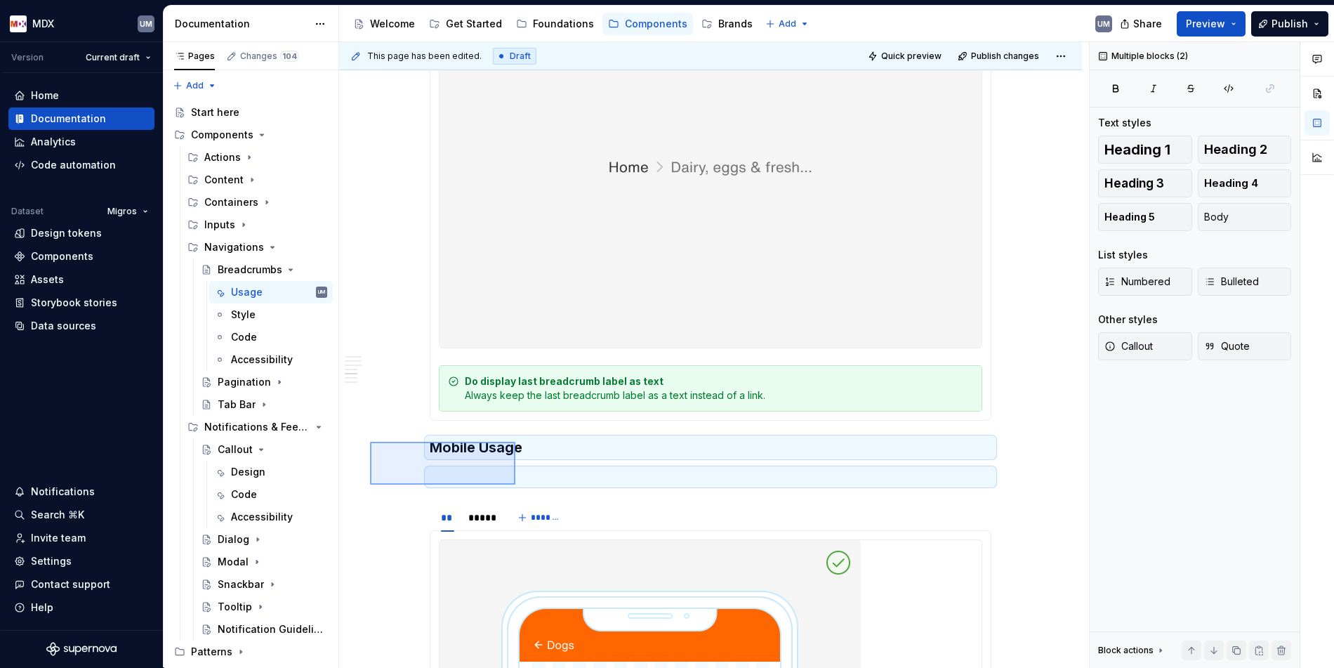
drag, startPoint x: 370, startPoint y: 442, endPoint x: 517, endPoint y: 485, distance: 153.1
click at [517, 485] on div "**********" at bounding box center [714, 355] width 750 height 626
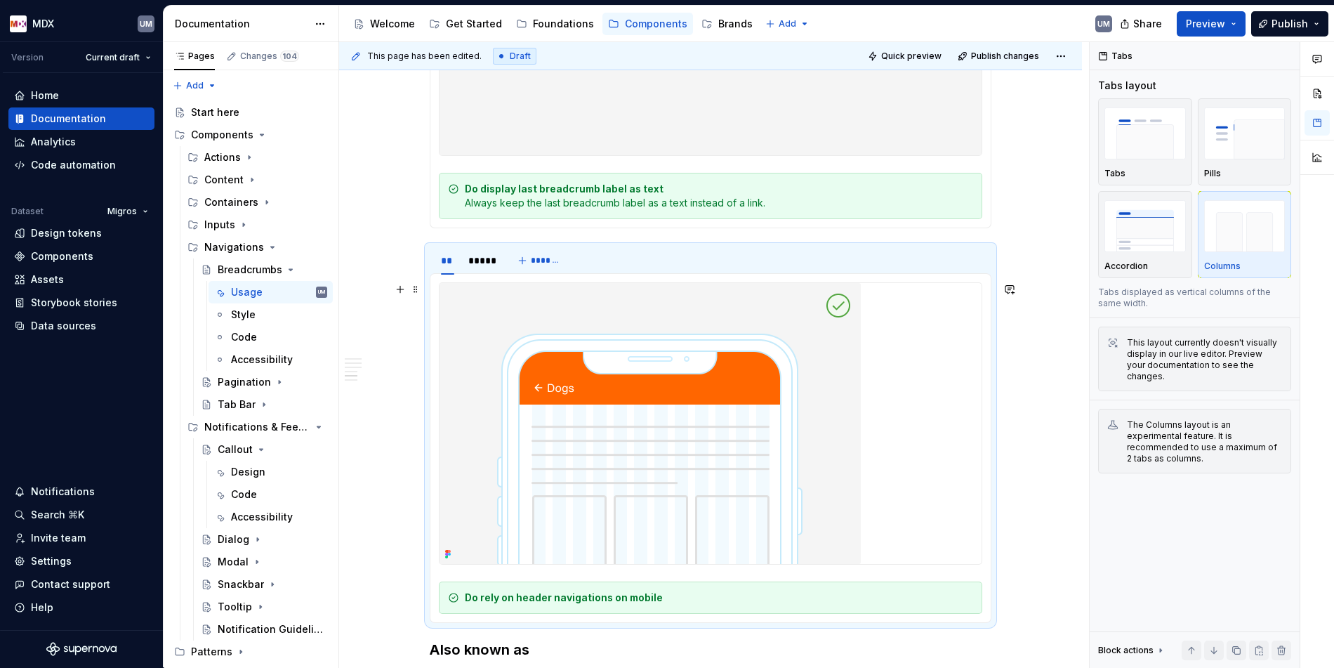
scroll to position [2991, 0]
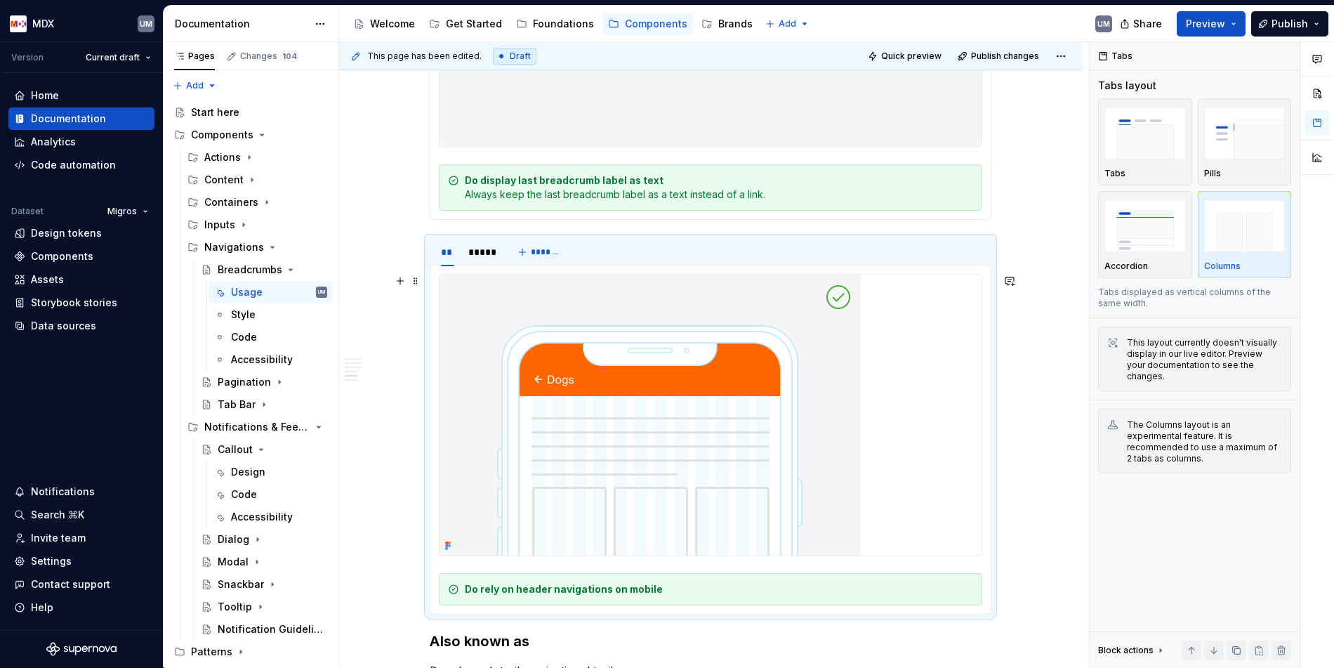
click at [622, 582] on div "Do rely on header navigations on mobile" at bounding box center [719, 589] width 508 height 14
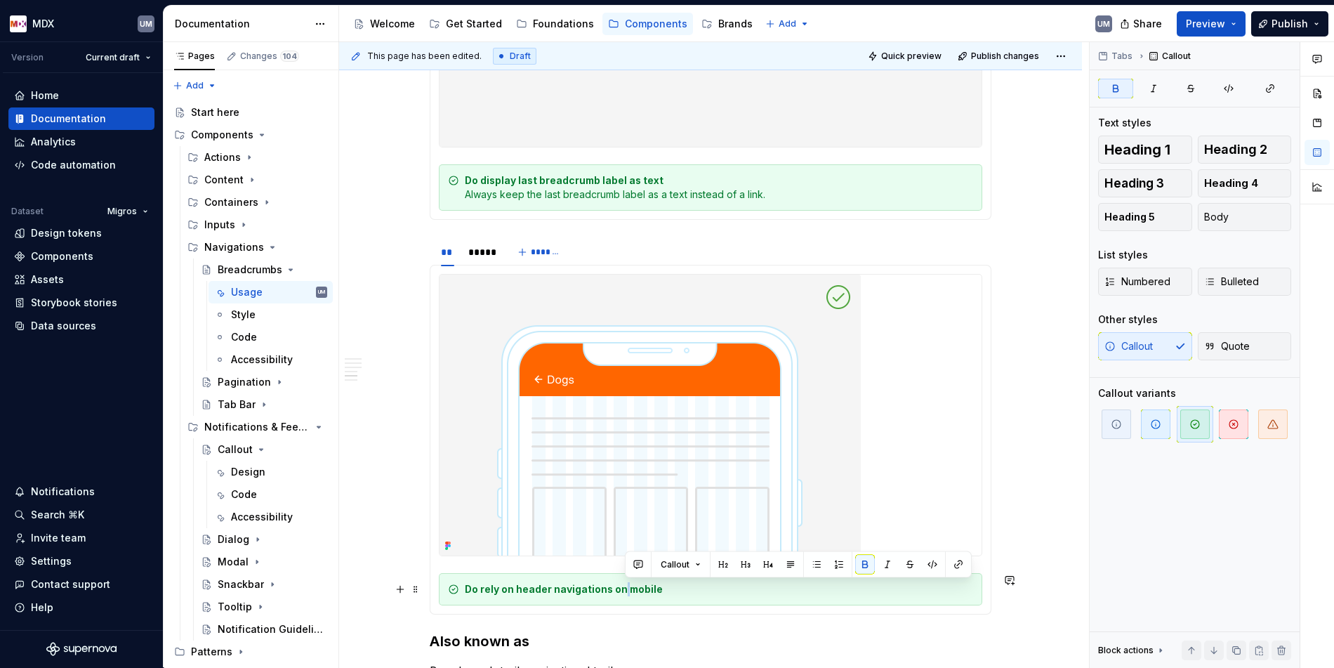
click at [622, 582] on div "Do rely on header navigations on mobile" at bounding box center [719, 589] width 508 height 14
click at [607, 583] on strong "Do rely on header navigations on mobile" at bounding box center [564, 589] width 198 height 12
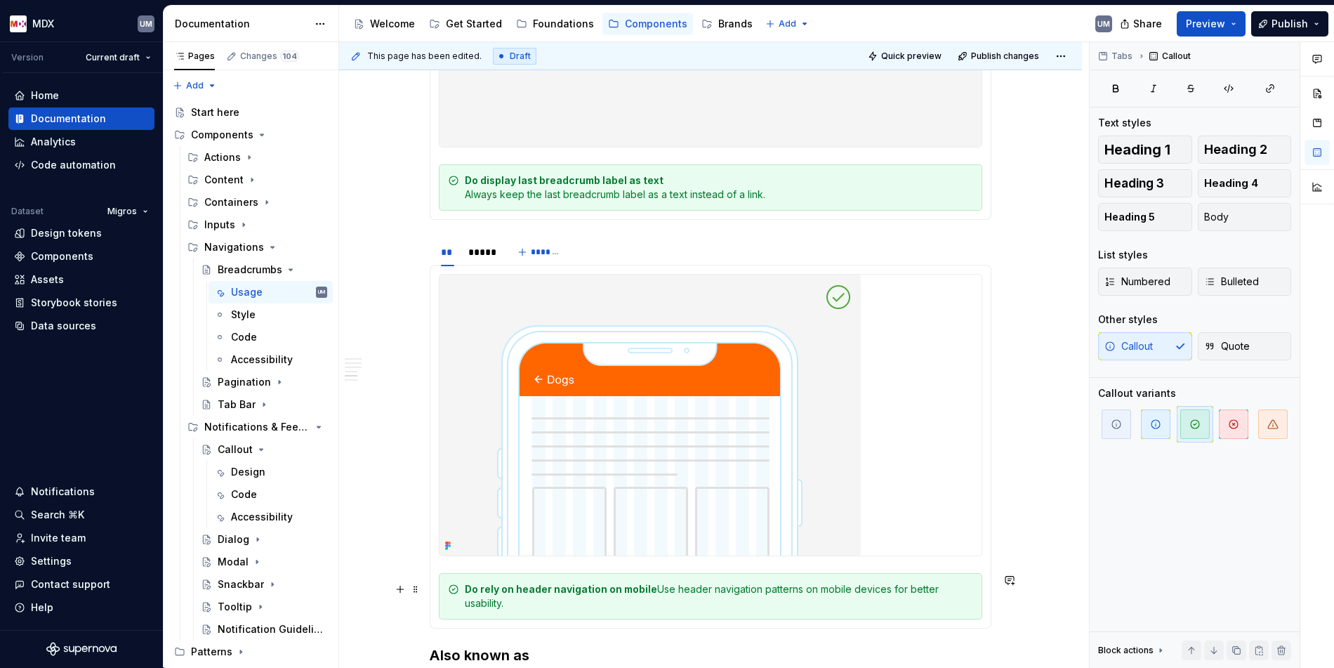
click at [658, 590] on div "Do rely on header navigation on mobile Use header navigation patterns on mobile…" at bounding box center [719, 596] width 508 height 28
click at [482, 250] on div "*****" at bounding box center [480, 252] width 25 height 14
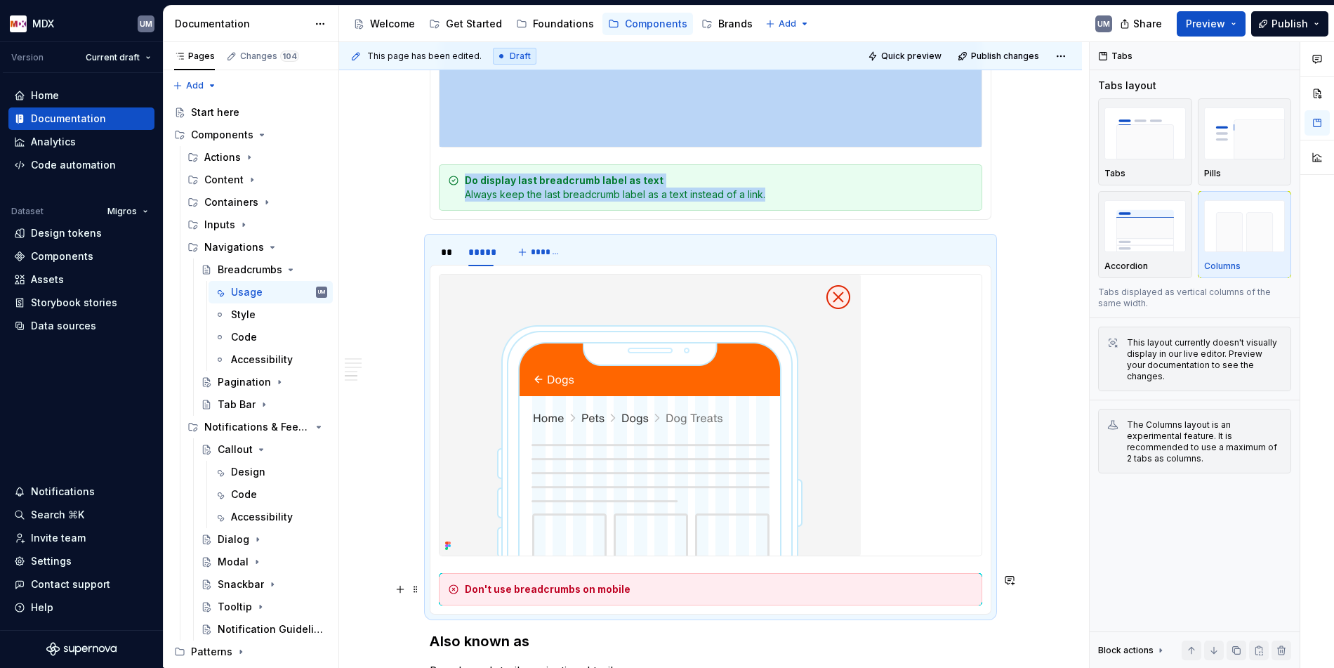
click at [567, 586] on strong "Don't use breadcrumbs on mobile" at bounding box center [548, 589] width 166 height 12
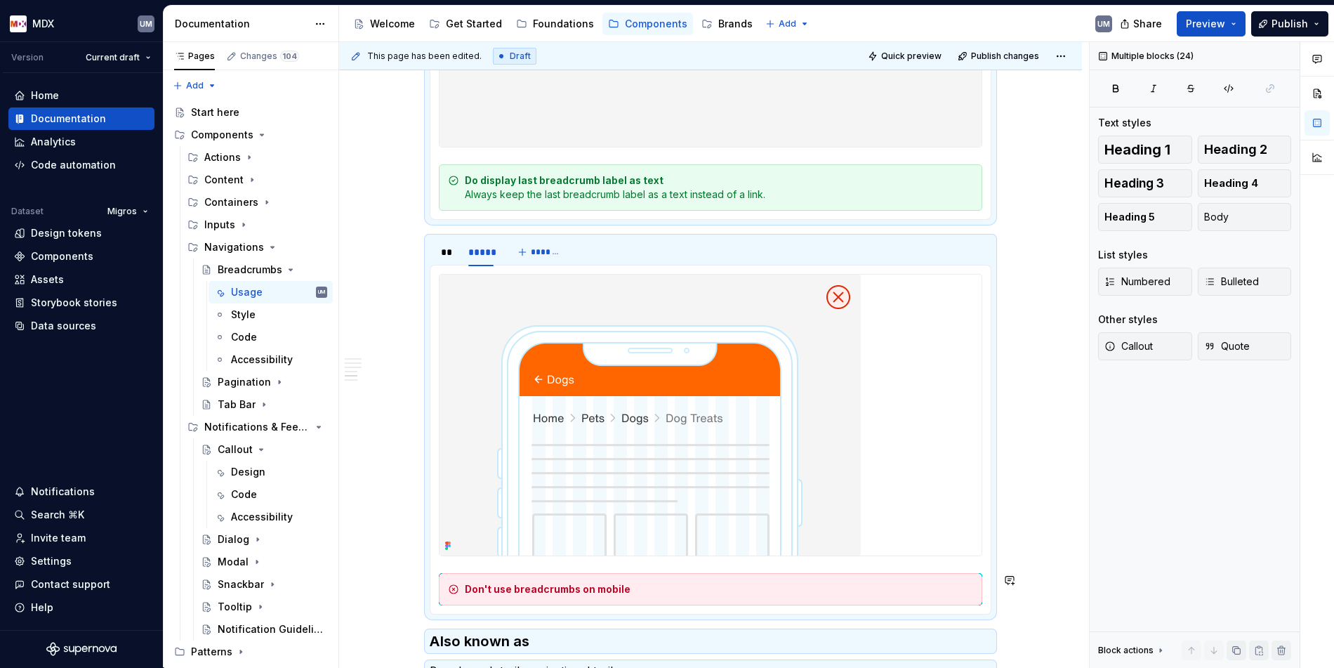
click at [567, 586] on strong "Don't use breadcrumbs on mobile" at bounding box center [548, 589] width 166 height 12
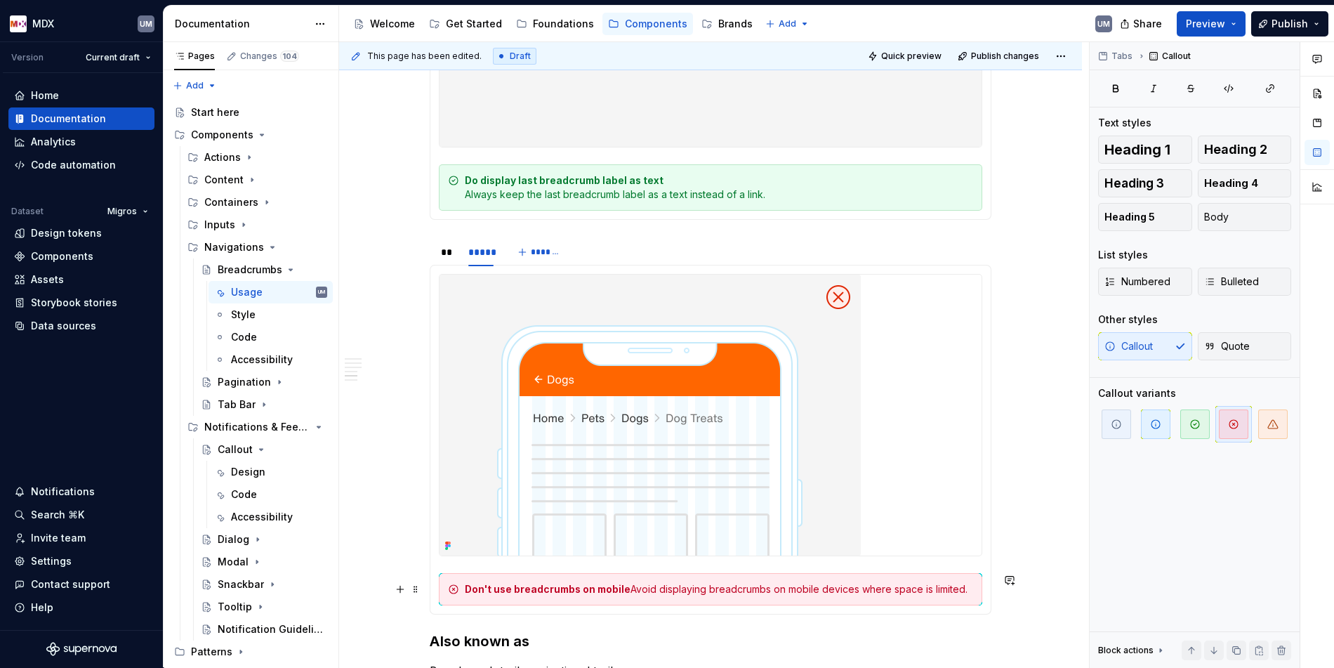
click at [633, 589] on div "Don't use breadcrumbs on mobile Avoid displaying breadcrumbs on mobile devices …" at bounding box center [719, 589] width 508 height 14
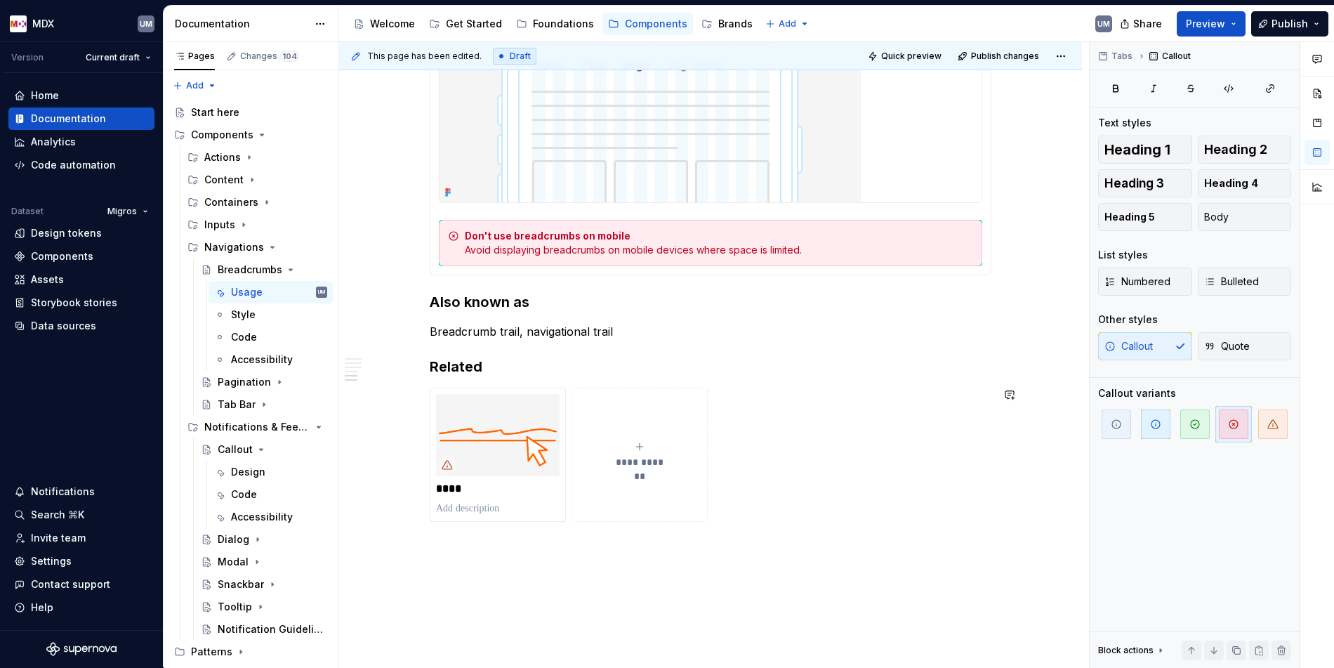
scroll to position [3416, 0]
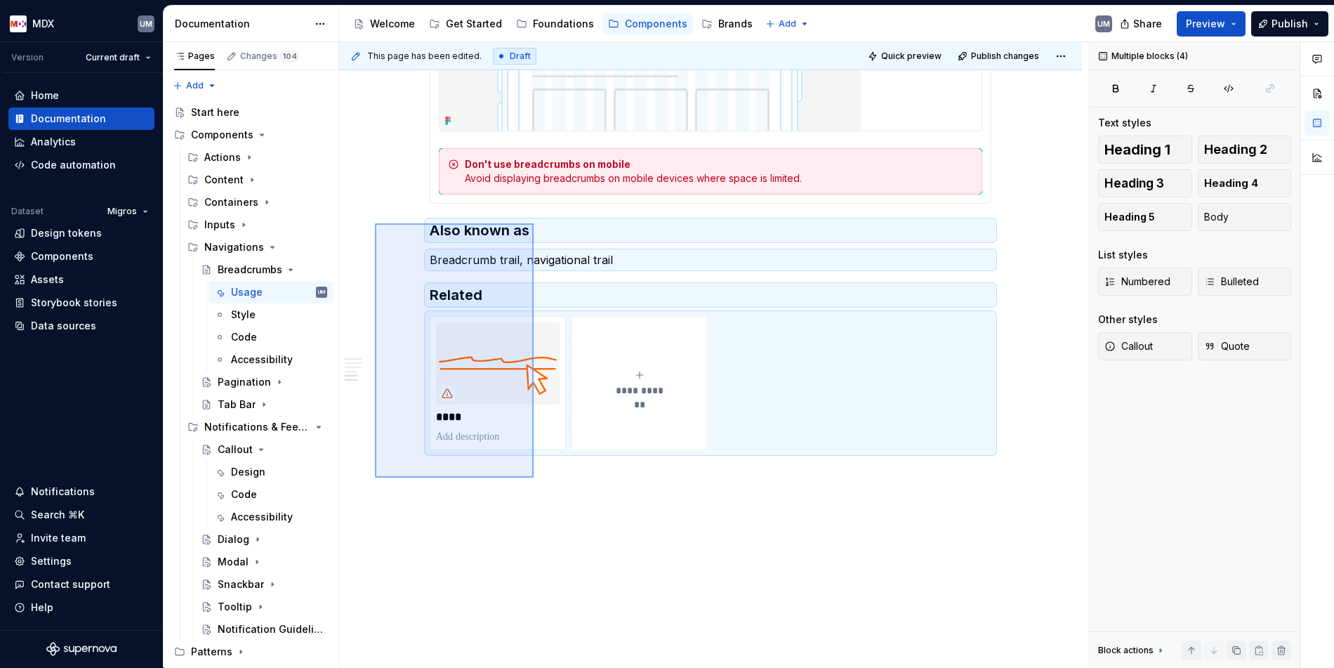
drag, startPoint x: 375, startPoint y: 223, endPoint x: 534, endPoint y: 478, distance: 299.7
click at [534, 478] on div "**********" at bounding box center [714, 355] width 750 height 626
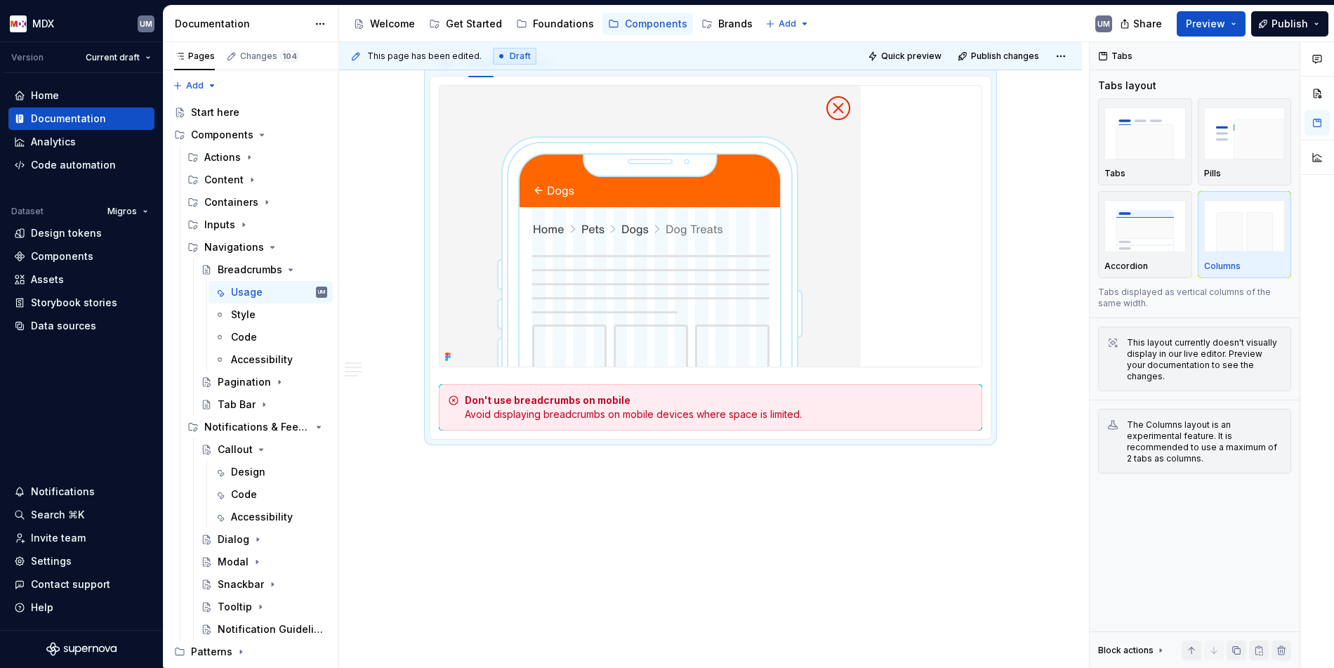
scroll to position [6, 0]
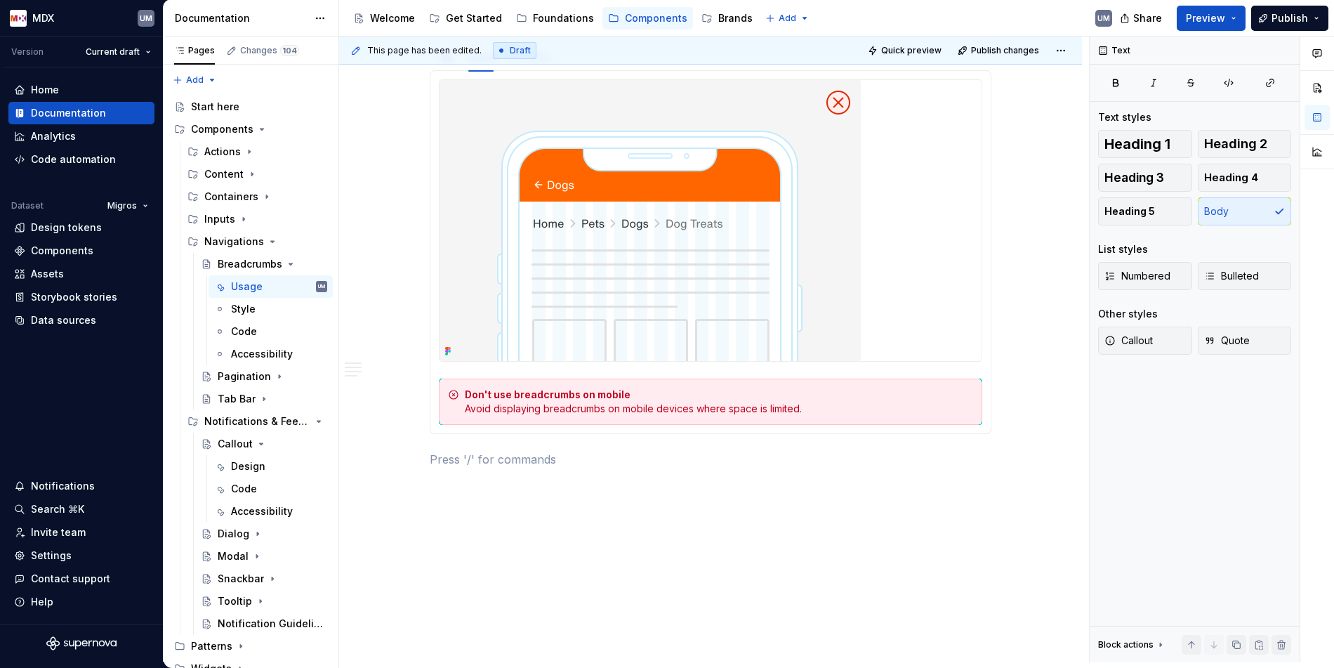
click at [464, 461] on p at bounding box center [711, 459] width 562 height 17
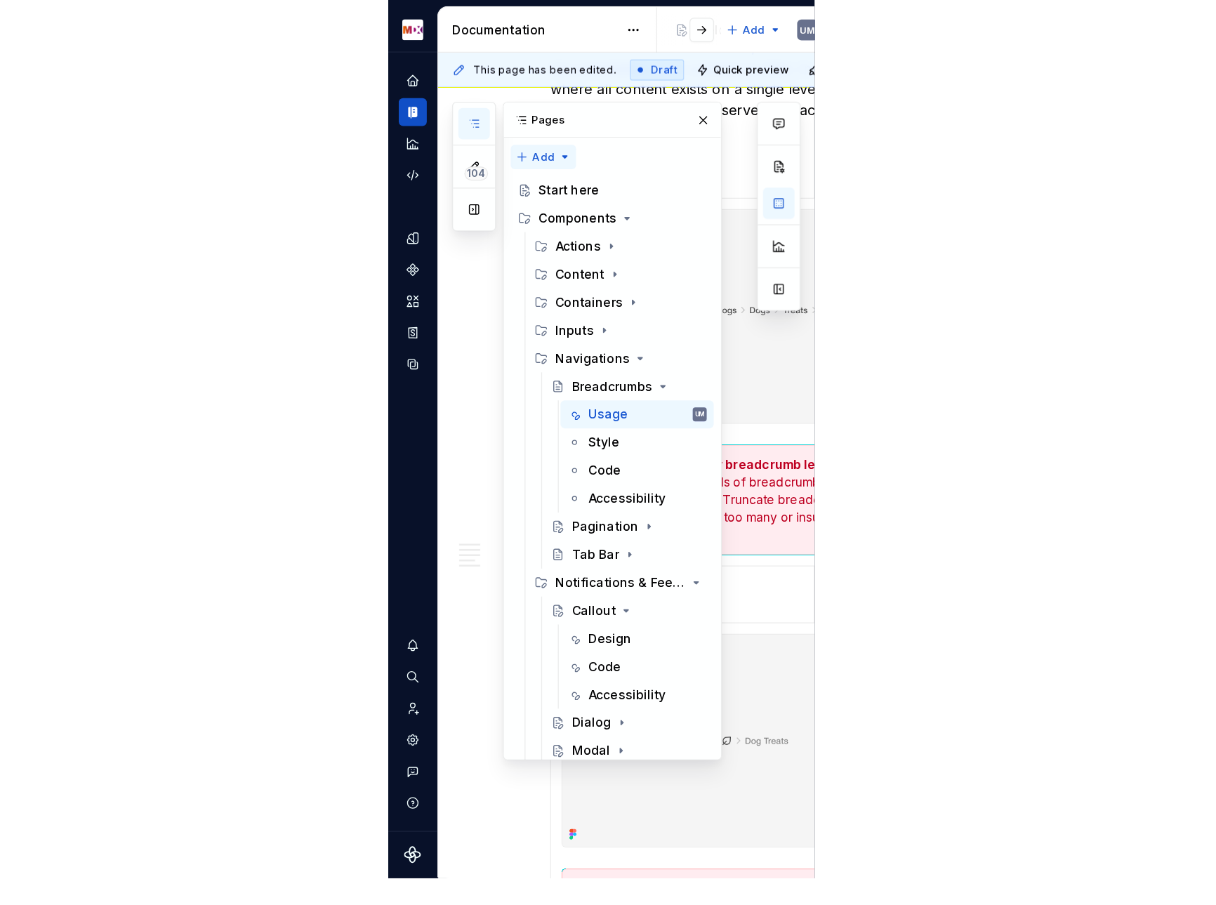
scroll to position [1, 0]
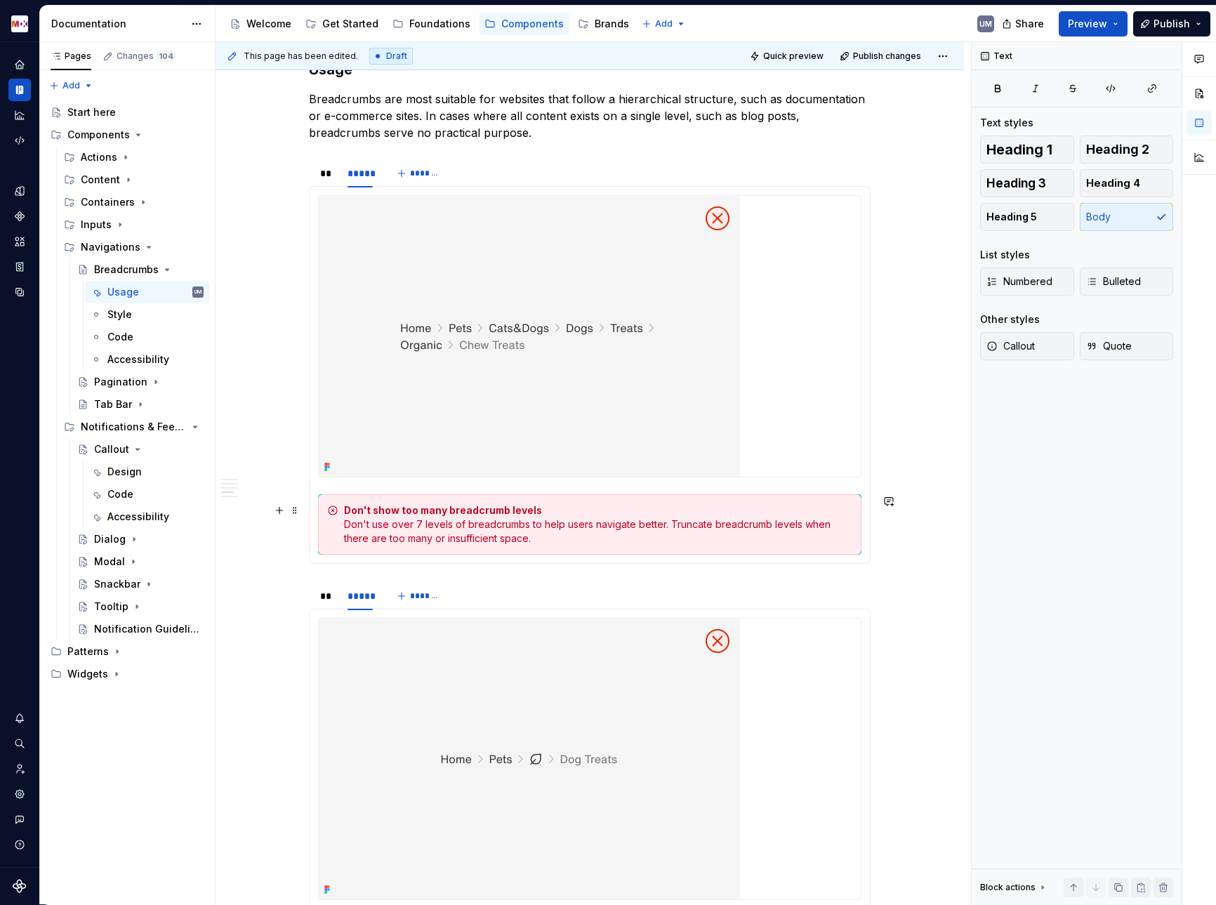
type textarea "*"
